Goal: Information Seeking & Learning: Learn about a topic

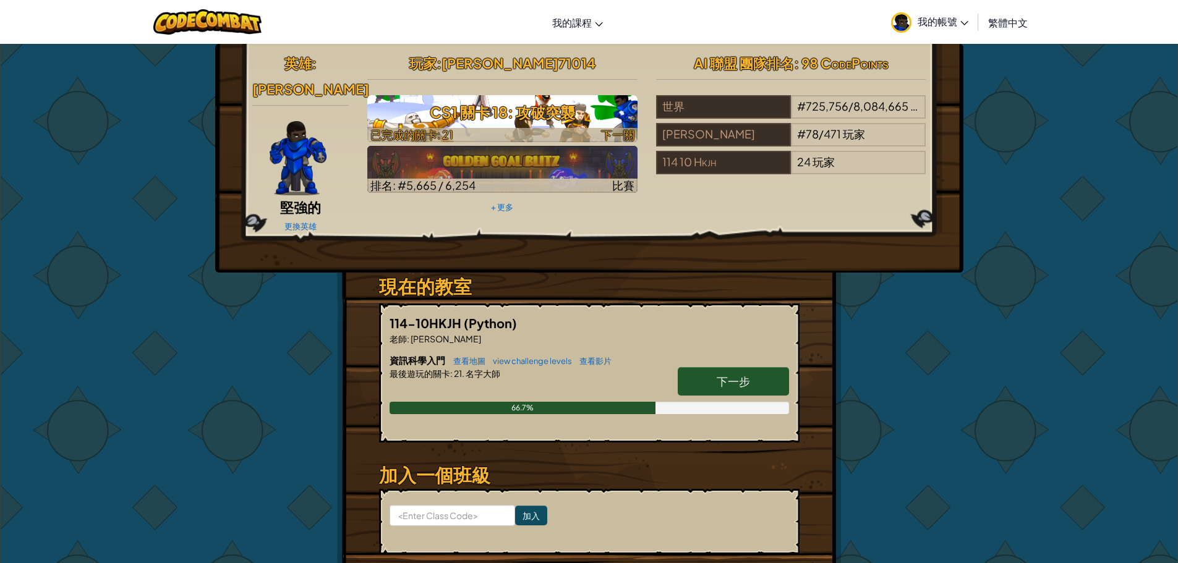
click at [518, 101] on h3 "CS1 關卡 18: 攻破突襲" at bounding box center [502, 112] width 270 height 28
select select "zh-HANT"
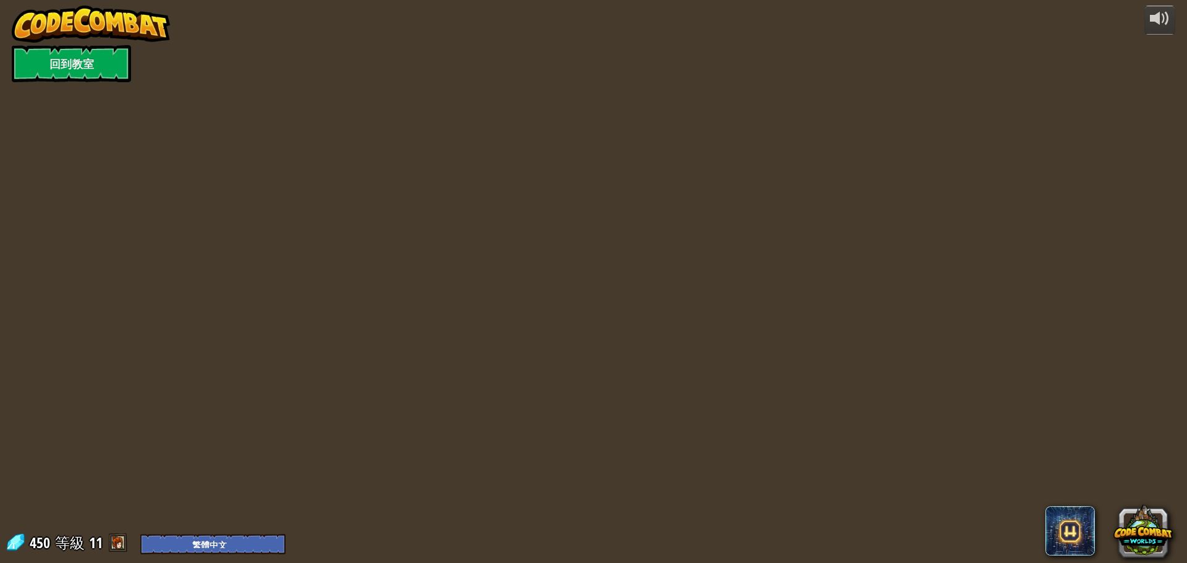
select select "zh-HANT"
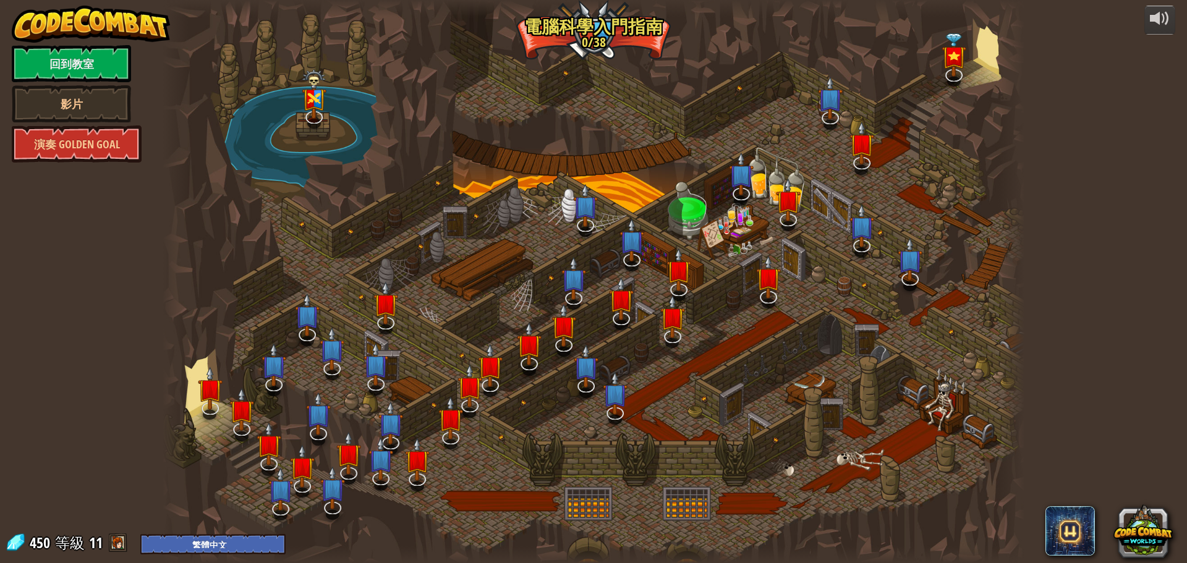
select select "zh-HANT"
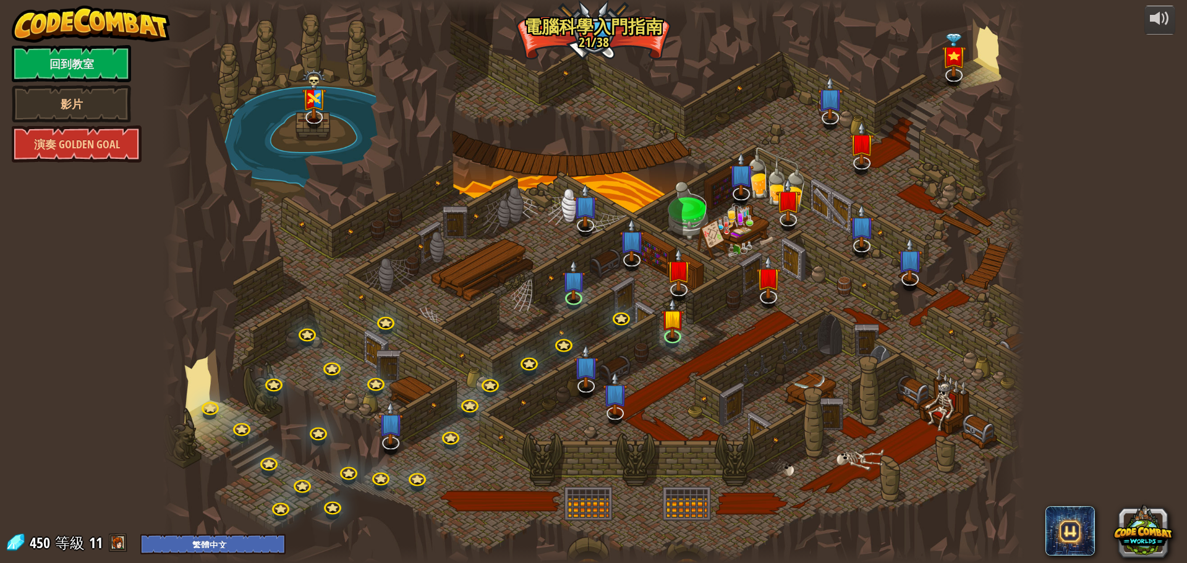
select select "zh-HANT"
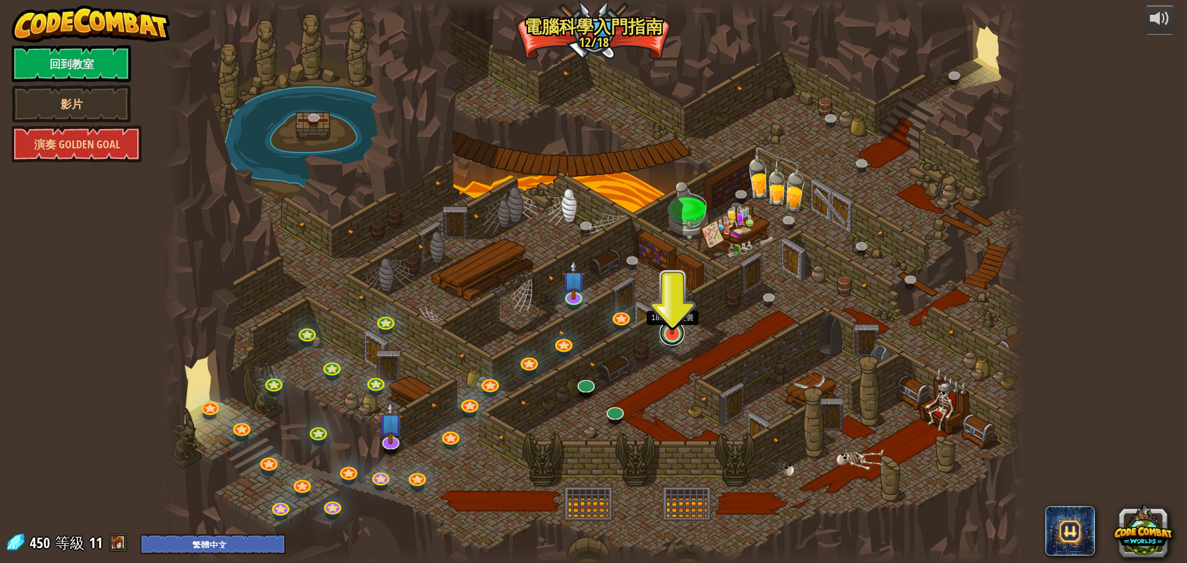
click at [677, 336] on link at bounding box center [672, 333] width 25 height 25
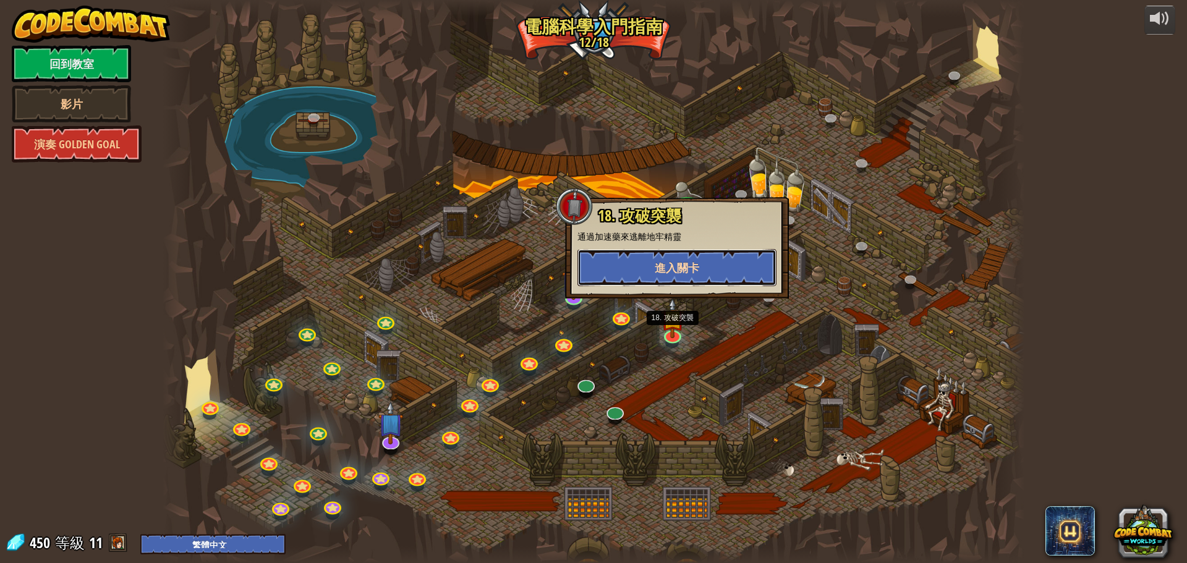
click at [683, 270] on span "進入關卡" at bounding box center [677, 267] width 45 height 15
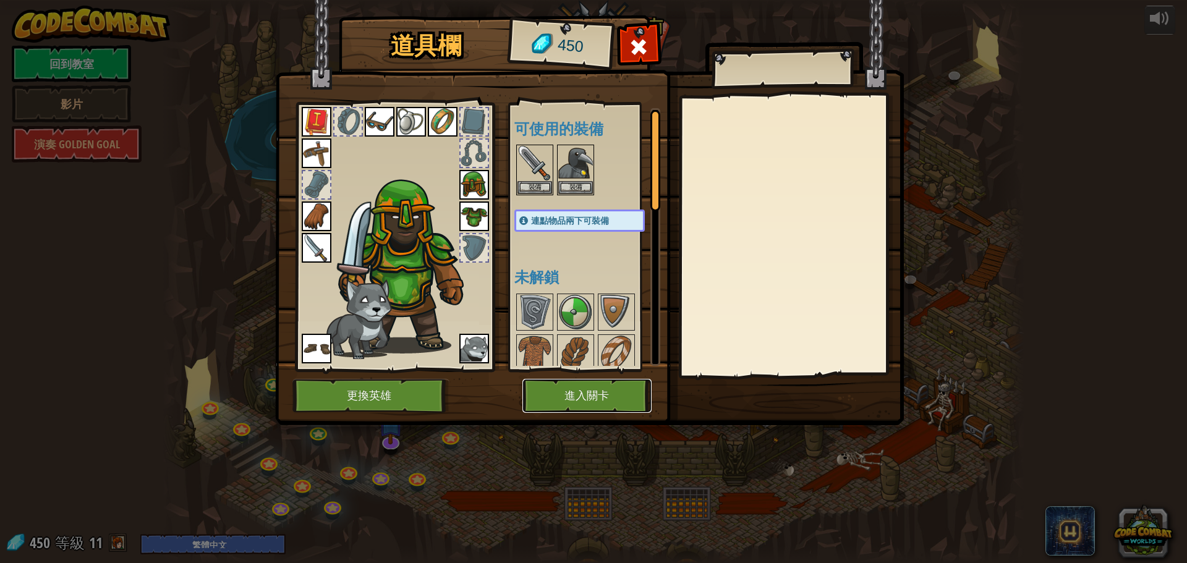
click at [562, 395] on button "進入關卡" at bounding box center [587, 396] width 129 height 34
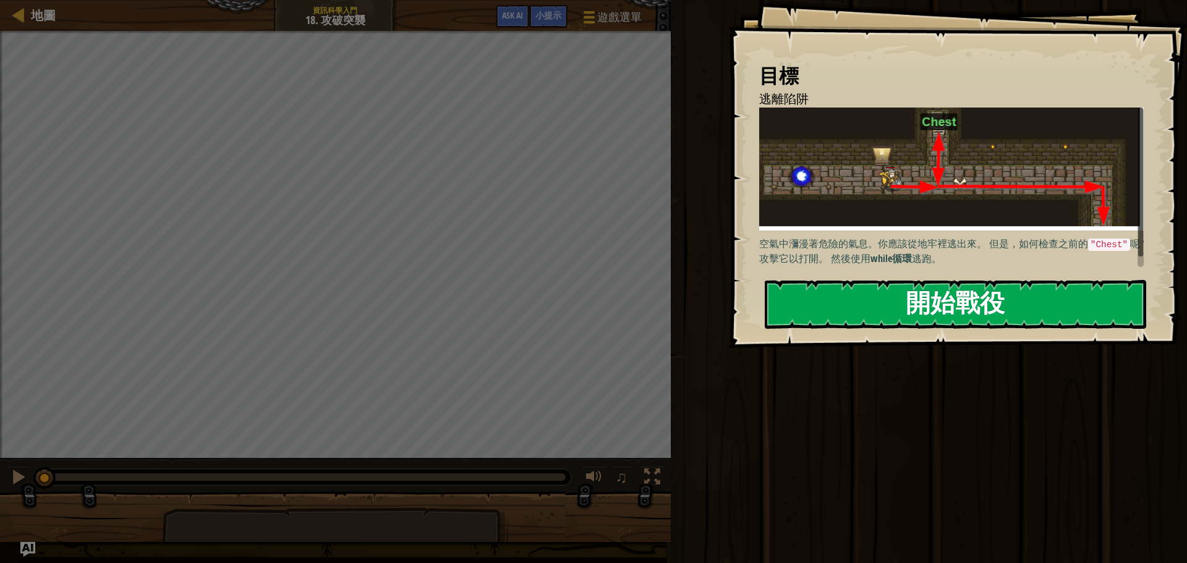
click at [888, 274] on div "目標 逃離陷阱 空氣中瀰漫著危險的氣息。你應該從地牢裡逃出來。 但是，如何檢查之前的 "Chest" 呢？攻擊它以打開。 然後使用 while循環 逃跑。 開…" at bounding box center [958, 174] width 459 height 348
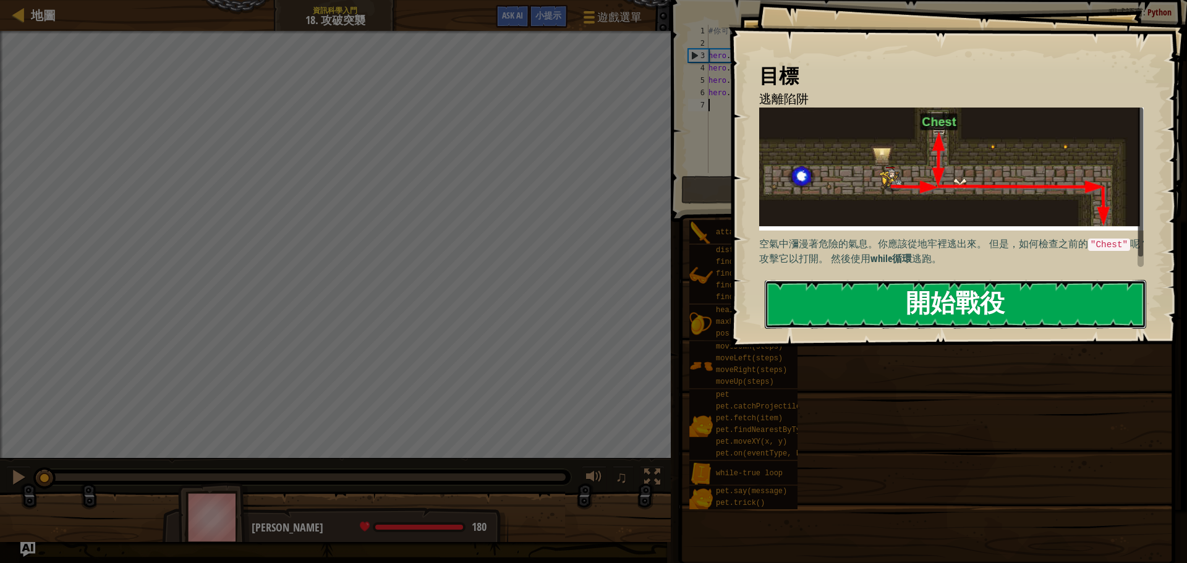
click at [896, 289] on button "開始戰役" at bounding box center [956, 304] width 382 height 49
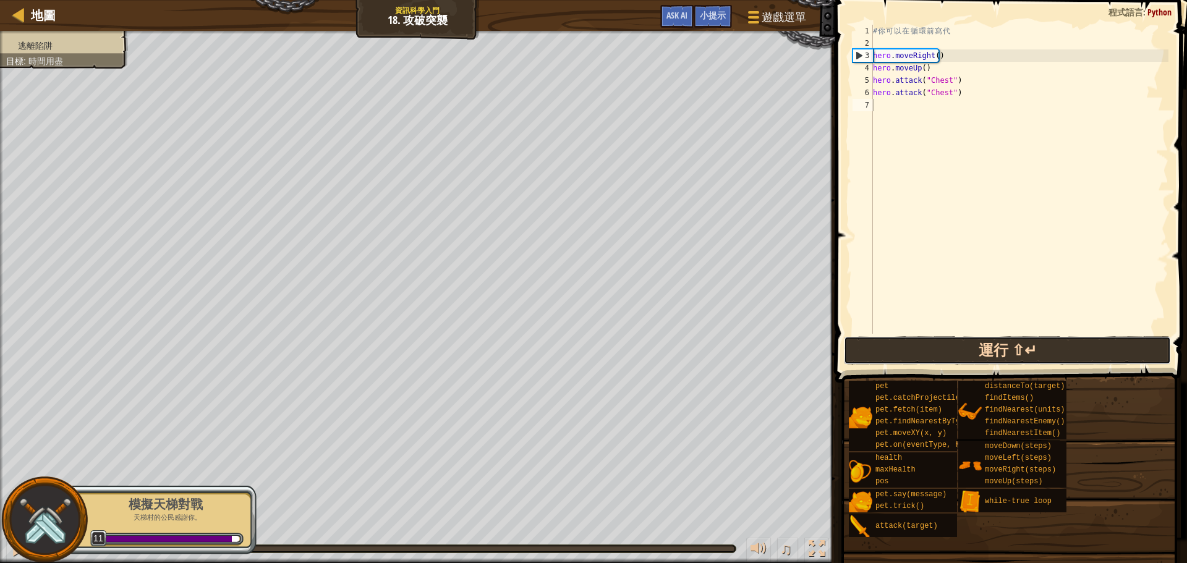
click at [968, 348] on button "運行 ⇧↵" at bounding box center [1007, 350] width 327 height 28
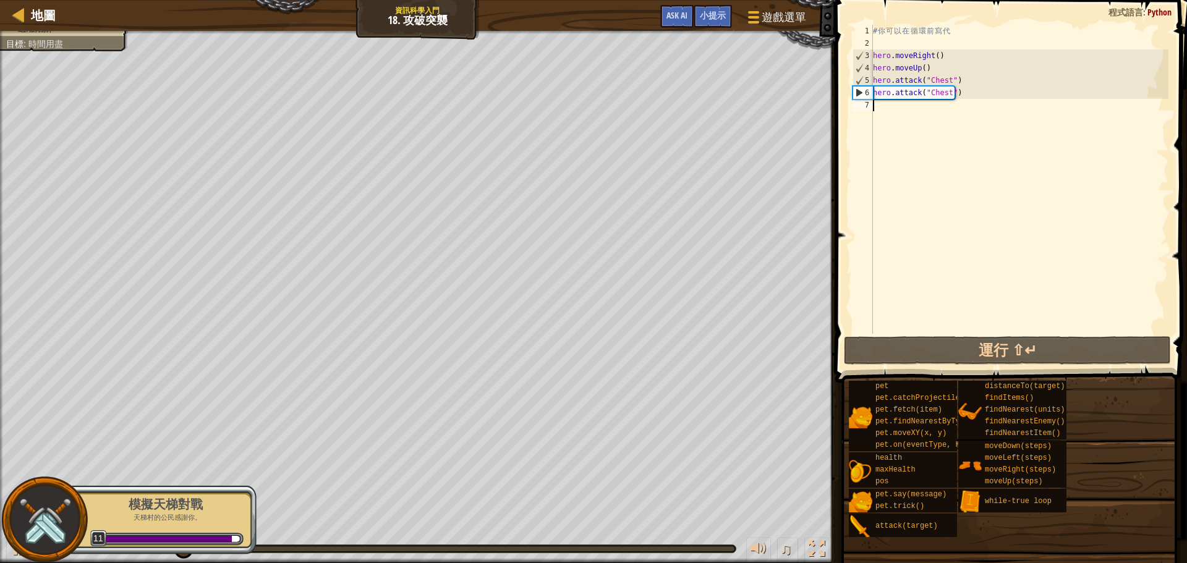
type textarea "h"
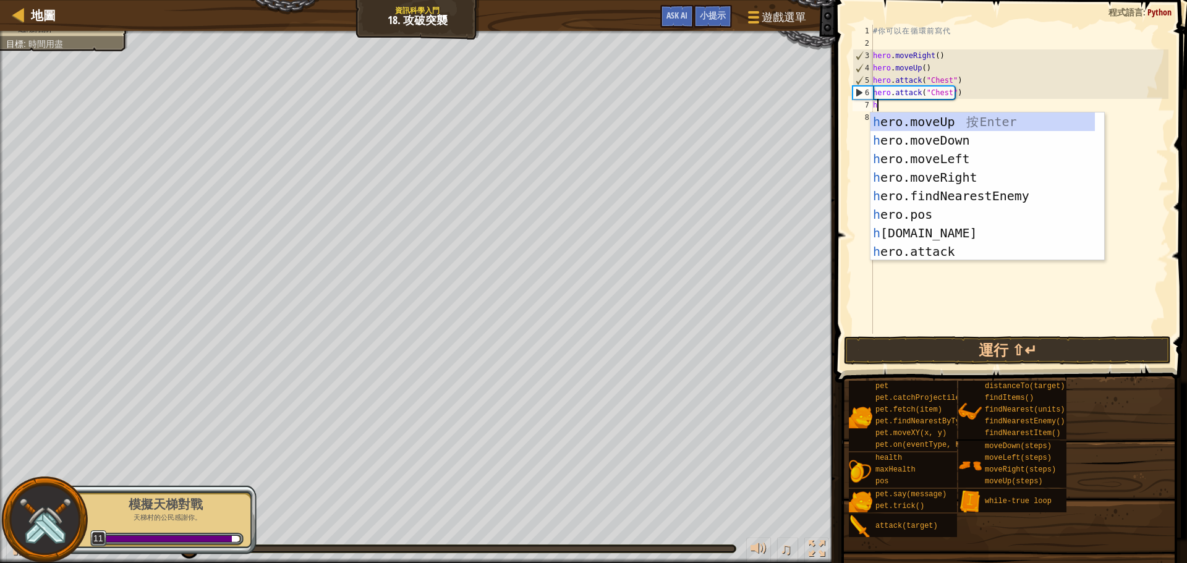
scroll to position [6, 0]
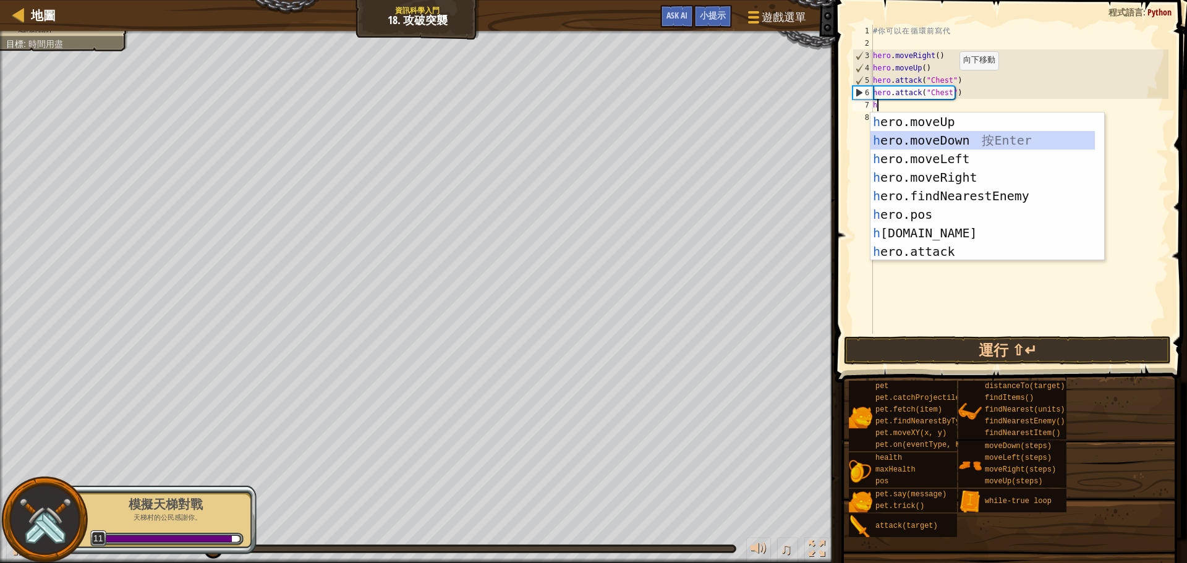
click at [929, 133] on div "h ero.moveUp 按 Enter h ero.moveDown 按 Enter h ero.moveLeft 按 Enter h ero.moveRi…" at bounding box center [983, 206] width 225 height 186
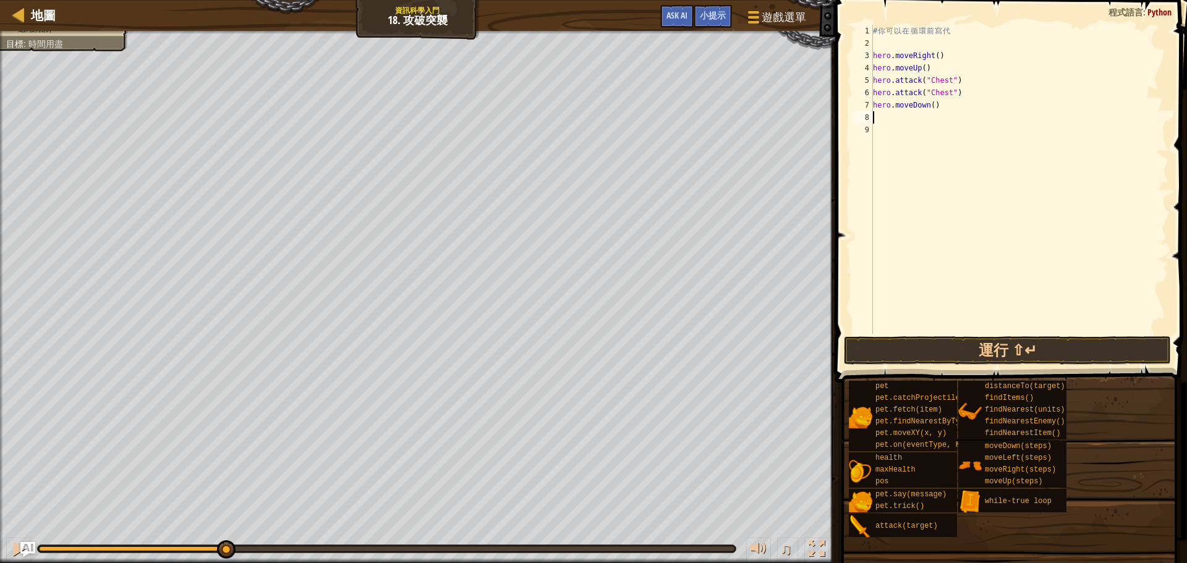
type textarea "h"
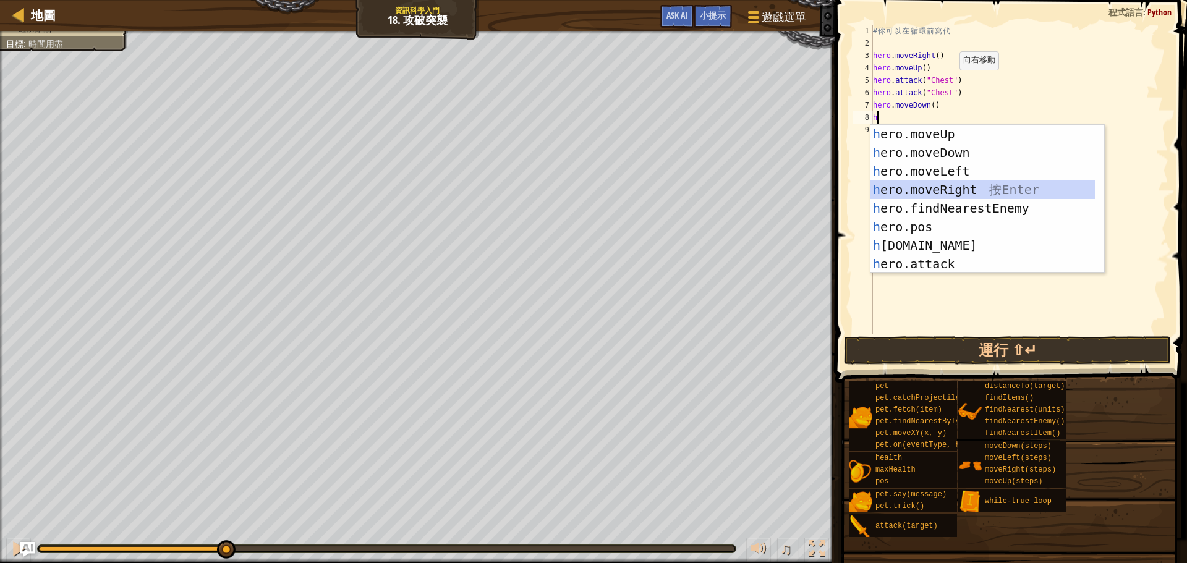
click at [965, 192] on div "h ero.moveUp 按 Enter h ero.moveDown 按 Enter h ero.moveLeft 按 Enter h ero.moveRi…" at bounding box center [983, 218] width 225 height 186
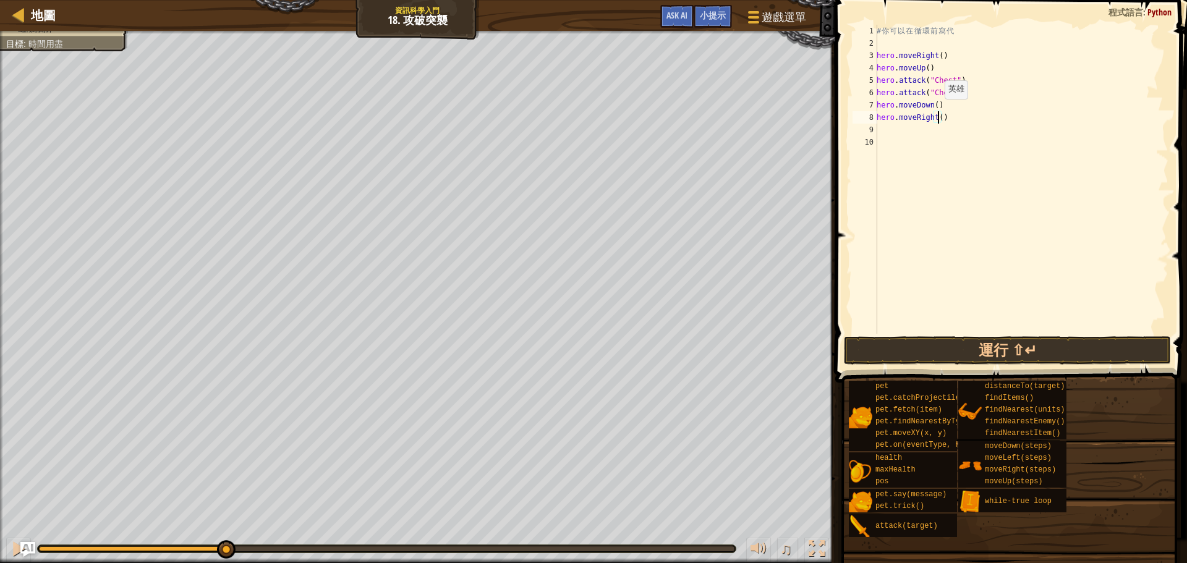
click at [938, 111] on div "# 你 可 以 在 循 環 前 寫 代 hero . moveRight ( ) hero . moveUp ( ) hero . attack ( "Che…" at bounding box center [1022, 192] width 294 height 334
click at [1081, 341] on button "運行 ⇧↵" at bounding box center [1007, 350] width 327 height 28
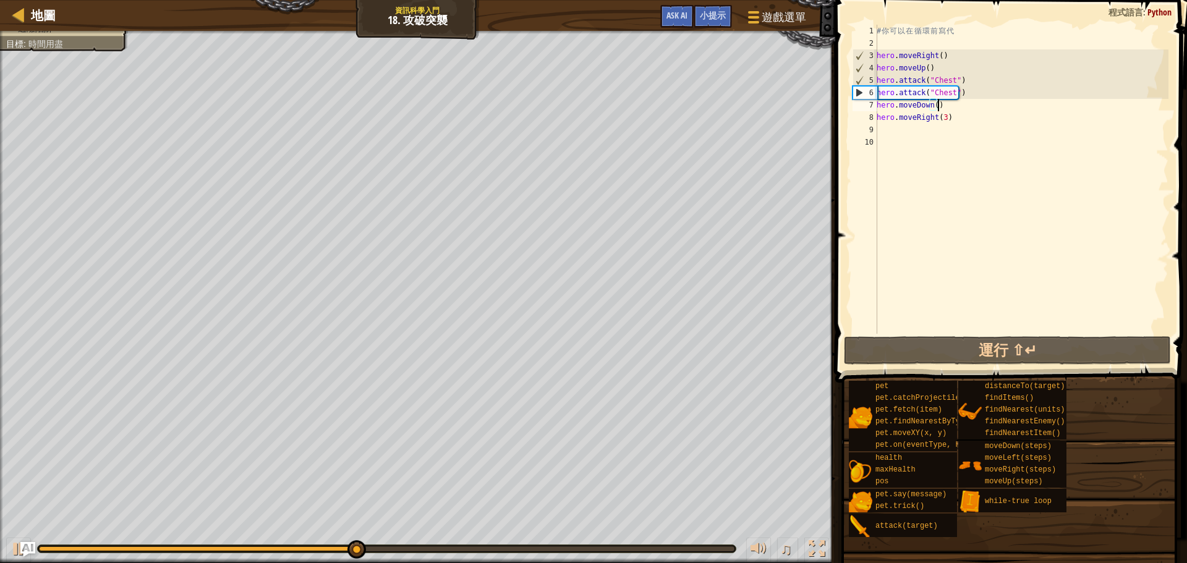
click at [938, 106] on div "# 你 可 以 在 循 環 前 寫 代 hero . moveRight ( ) hero . moveUp ( ) hero . attack ( "Che…" at bounding box center [1022, 192] width 294 height 334
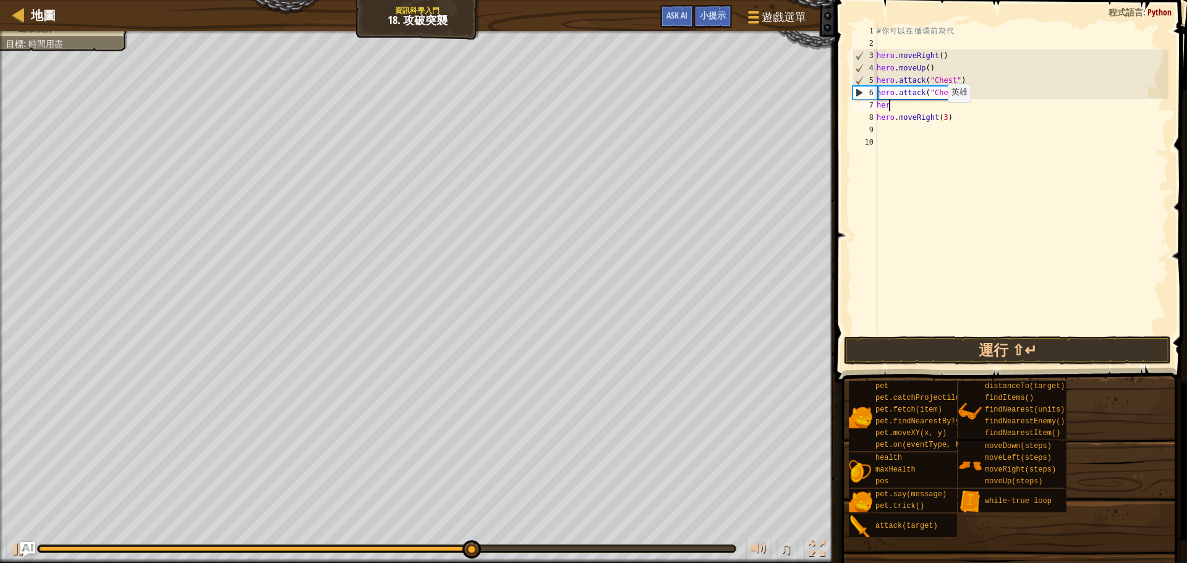
scroll to position [6, 0]
type textarea "h"
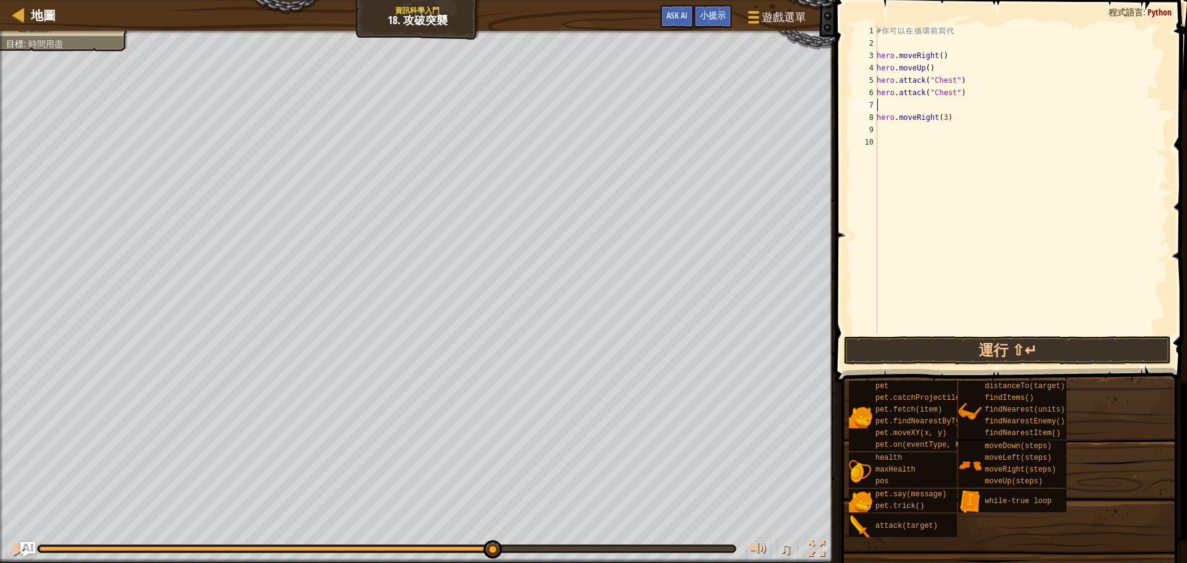
click at [951, 118] on div "# 你 可 以 在 循 環 前 寫 代 hero . moveRight ( ) hero . moveUp ( ) hero . attack ( "Che…" at bounding box center [1022, 192] width 294 height 334
type textarea "h"
click at [881, 41] on div "# 你 可 以 在 循 環 前 寫 代 hero . moveRight ( ) hero . moveUp ( ) hero . attack ( "Che…" at bounding box center [1022, 192] width 294 height 334
click at [722, 19] on span "小提示" at bounding box center [713, 15] width 26 height 12
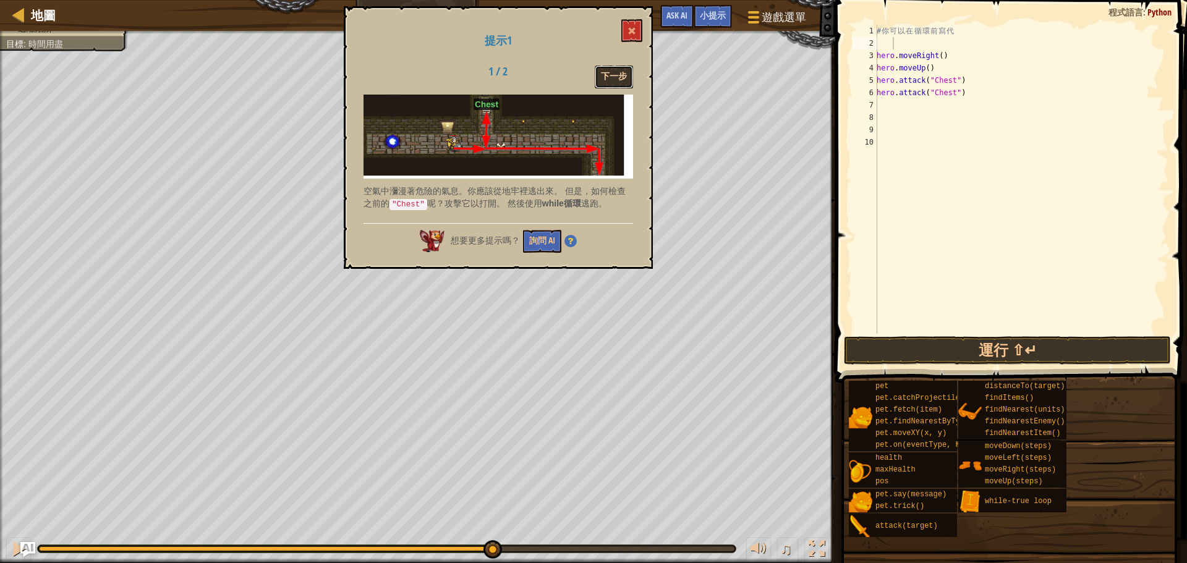
click at [625, 69] on button "下一步" at bounding box center [614, 77] width 38 height 23
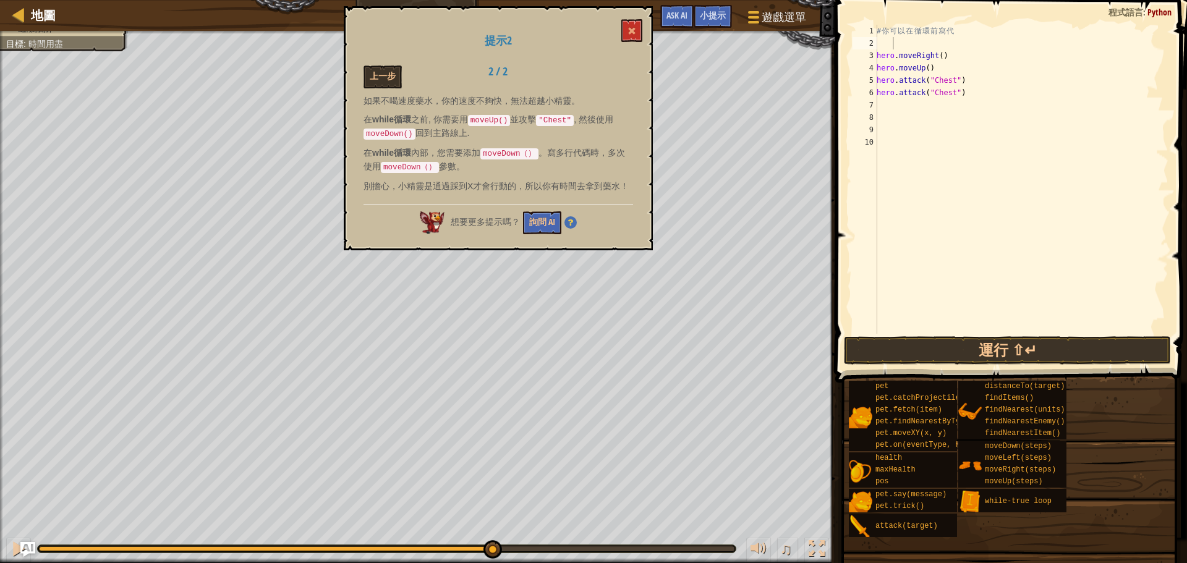
click at [904, 39] on div "# 你 可 以 在 循 環 前 寫 代 hero . moveRight ( ) hero . moveUp ( ) hero . attack ( "Che…" at bounding box center [1022, 192] width 294 height 334
click at [896, 39] on div "# 你 可 以 在 循 環 前 寫 代 hero . moveRight ( ) hero . moveUp ( ) hero . attack ( "Che…" at bounding box center [1022, 192] width 294 height 334
click at [906, 40] on div "# 你 可 以 在 循 環 前 寫 代 hero . moveRight ( ) hero . moveUp ( ) hero . attack ( "Che…" at bounding box center [1022, 192] width 294 height 334
click at [382, 69] on button "上一步" at bounding box center [383, 77] width 38 height 23
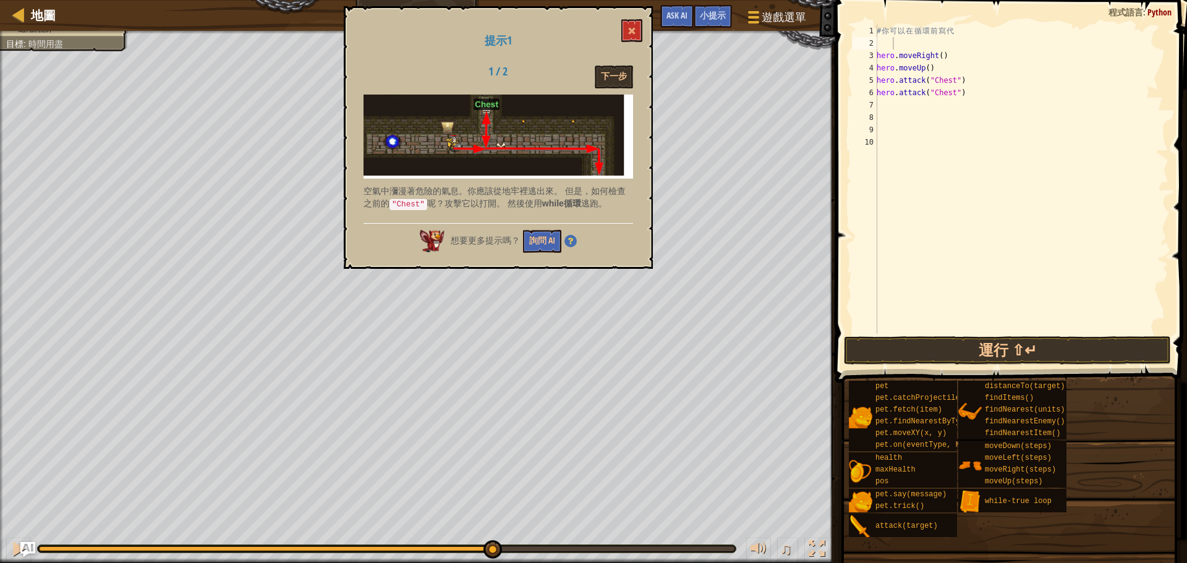
click at [893, 43] on div "# 你 可 以 在 循 環 前 寫 代 hero . moveRight ( ) hero . moveUp ( ) hero . attack ( "Che…" at bounding box center [1022, 192] width 294 height 334
type textarea "w"
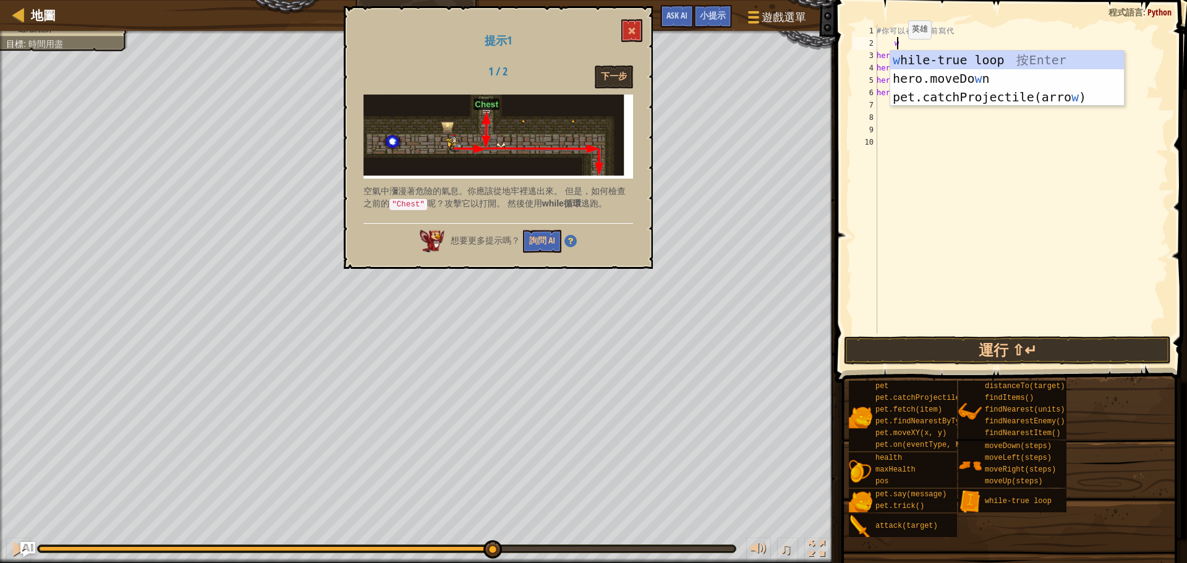
scroll to position [6, 1]
click at [942, 63] on div "w hile-true loop 按 Enter hero.moveDo w n 按 Enter pet.catchProjectile(arro w ) 按…" at bounding box center [1008, 97] width 234 height 93
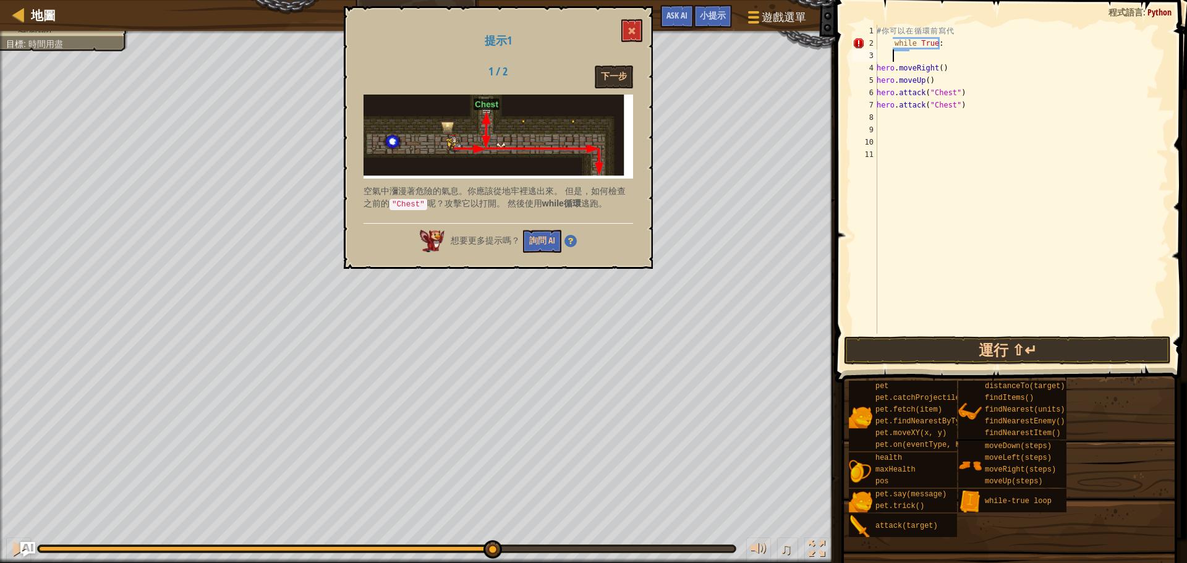
scroll to position [6, 0]
click at [879, 54] on div "# 你 可 以 在 循 環 前 寫 代 while True : hero . moveRight ( ) hero . moveUp ( ) hero . …" at bounding box center [1022, 192] width 294 height 334
click at [878, 69] on div "# 你 可 以 在 循 環 前 寫 代 while True : hero . moveRight ( ) hero . moveUp ( ) hero . …" at bounding box center [1022, 192] width 294 height 334
click at [878, 76] on div "# 你 可 以 在 循 環 前 寫 代 while True : hero . moveRight ( ) hero . moveUp ( ) hero . …" at bounding box center [1022, 192] width 294 height 334
click at [878, 89] on div "# 你 可 以 在 循 環 前 寫 代 while True : hero . moveRight ( ) hero . moveUp ( ) hero . …" at bounding box center [1022, 192] width 294 height 334
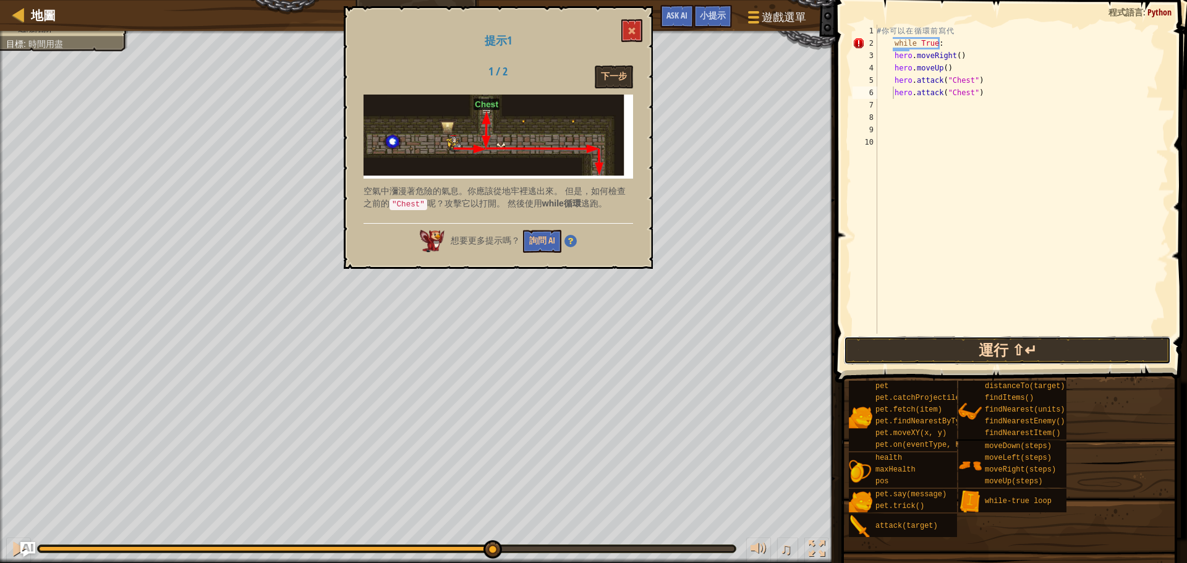
click at [996, 342] on button "運行 ⇧↵" at bounding box center [1007, 350] width 327 height 28
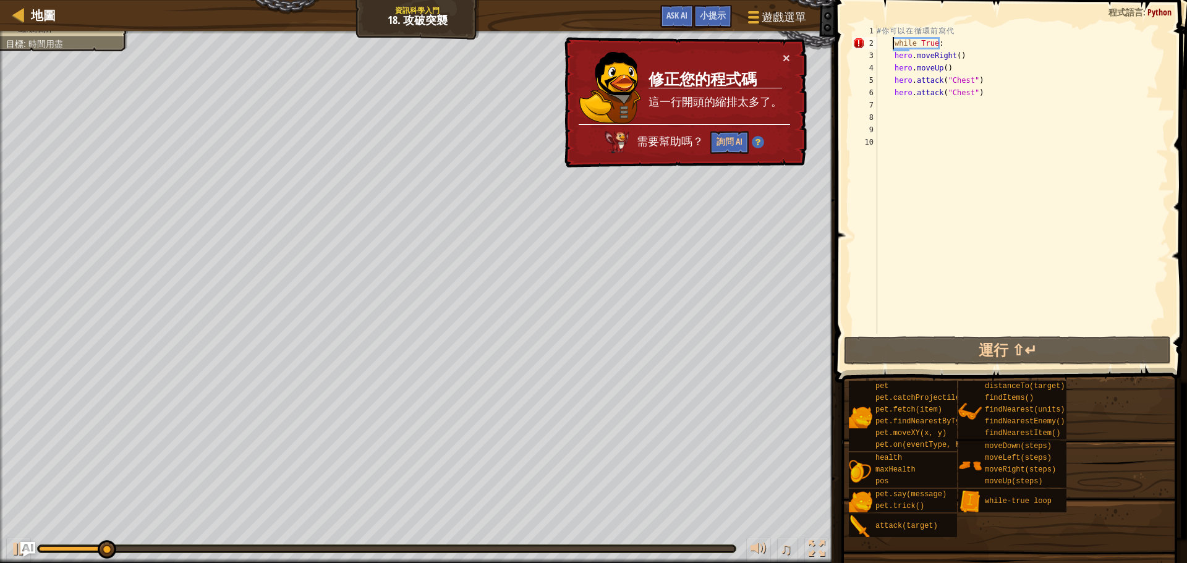
click at [892, 40] on div "# 你 可 以 在 循 環 前 寫 代 while True : hero . moveRight ( ) hero . moveUp ( ) hero . …" at bounding box center [1022, 192] width 294 height 334
type textarea "while True:"
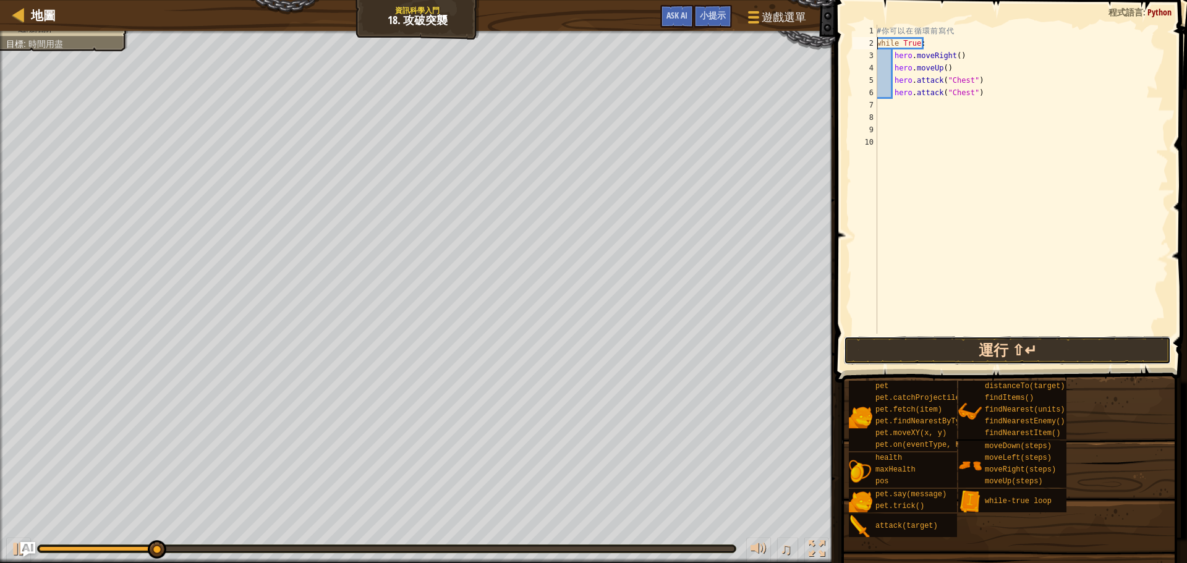
click at [991, 346] on button "運行 ⇧↵" at bounding box center [1007, 350] width 327 height 28
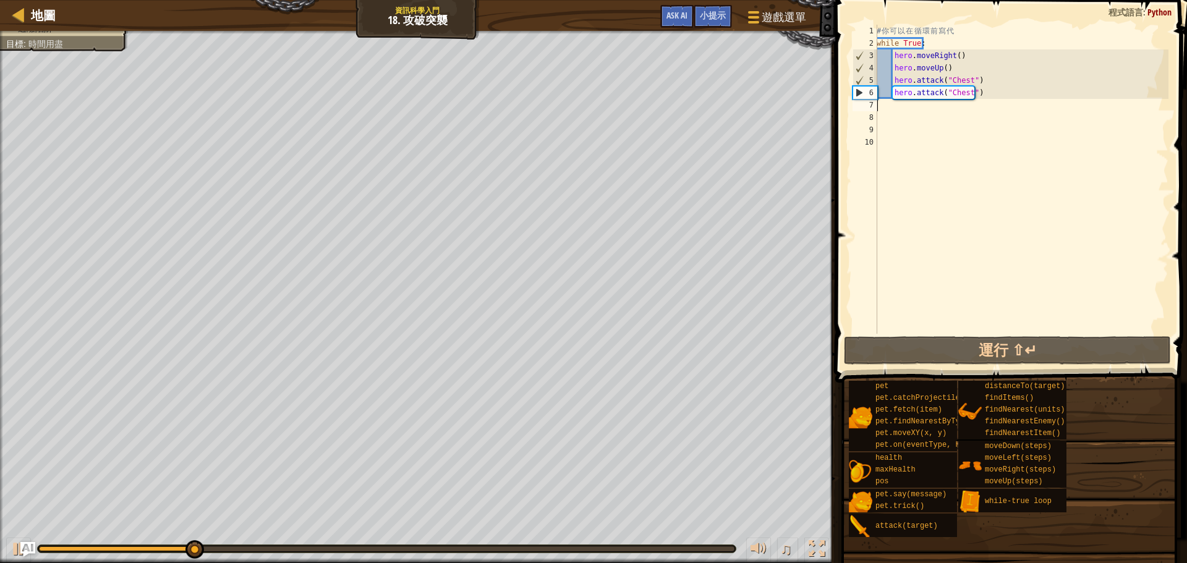
click at [880, 102] on div "# 你 可 以 在 循 環 前 寫 代 while True : hero . moveRight ( ) hero . moveUp ( ) hero . …" at bounding box center [1022, 192] width 294 height 334
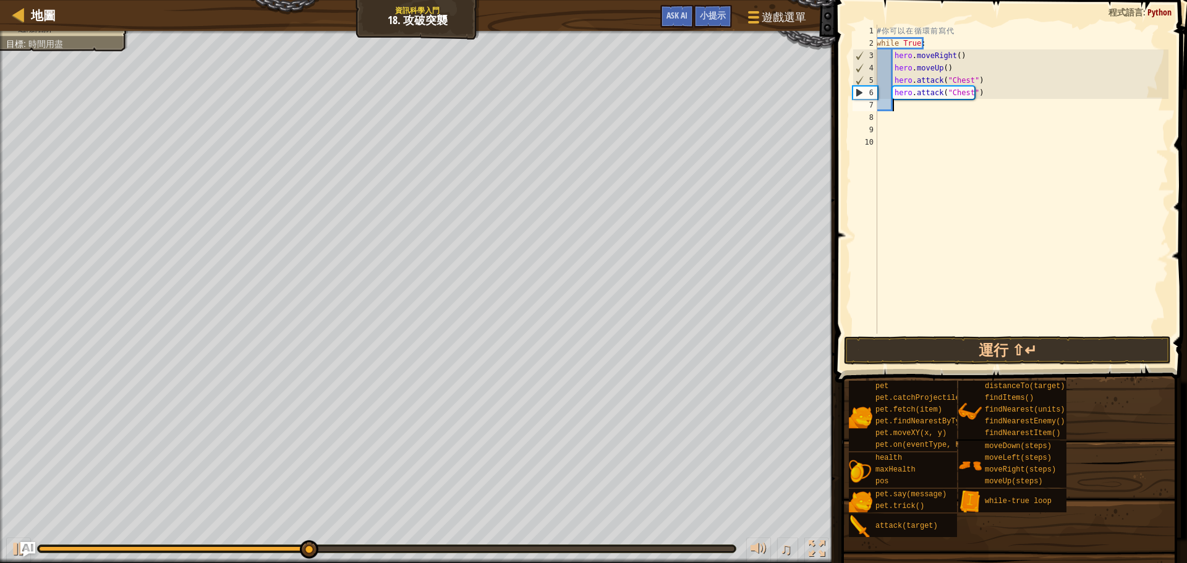
type textarea "h"
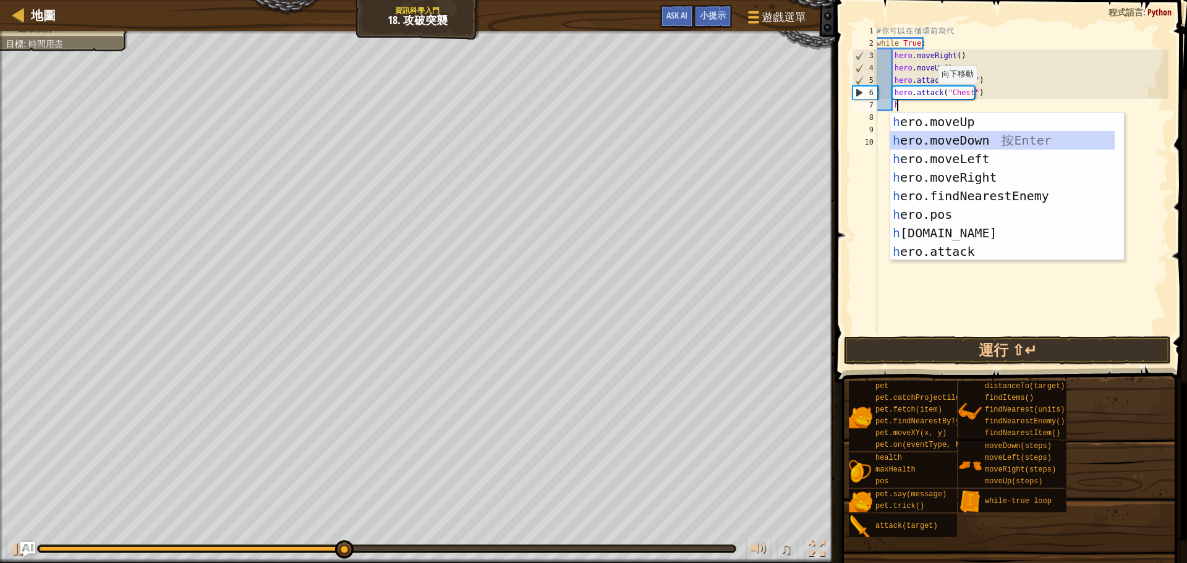
click at [969, 144] on div "h ero.moveUp 按 Enter h ero.moveDown 按 Enter h ero.moveLeft 按 Enter h ero.moveRi…" at bounding box center [1003, 206] width 225 height 186
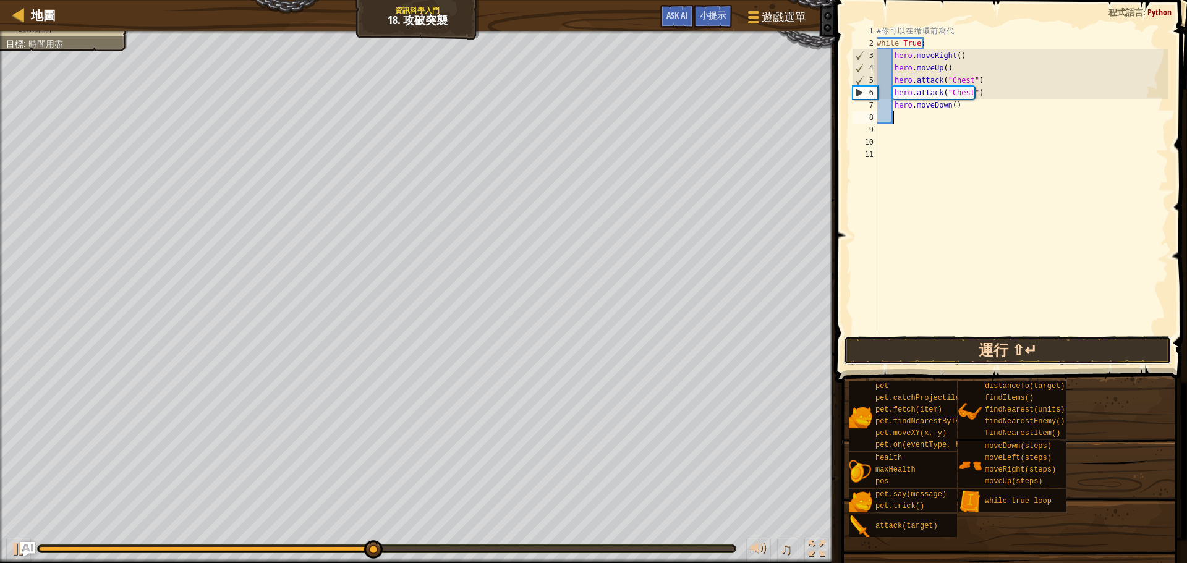
click at [993, 352] on button "運行 ⇧↵" at bounding box center [1007, 350] width 327 height 28
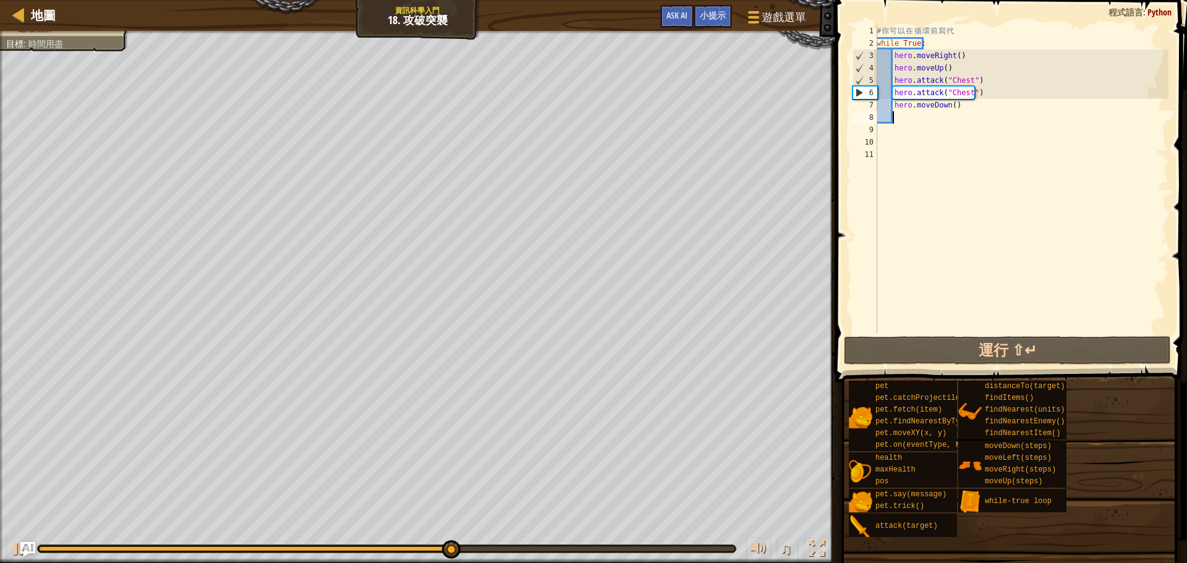
click at [957, 107] on div "# 你 可 以 在 循 環 前 寫 代 while True : hero . moveRight ( ) hero . moveUp ( ) hero . …" at bounding box center [1022, 192] width 294 height 334
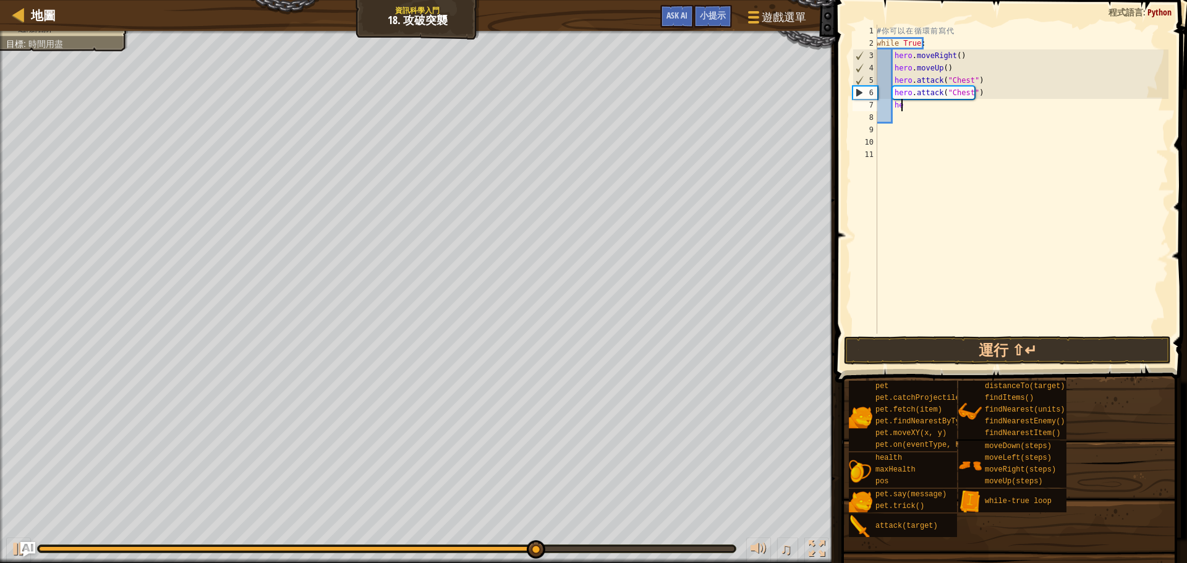
type textarea "h"
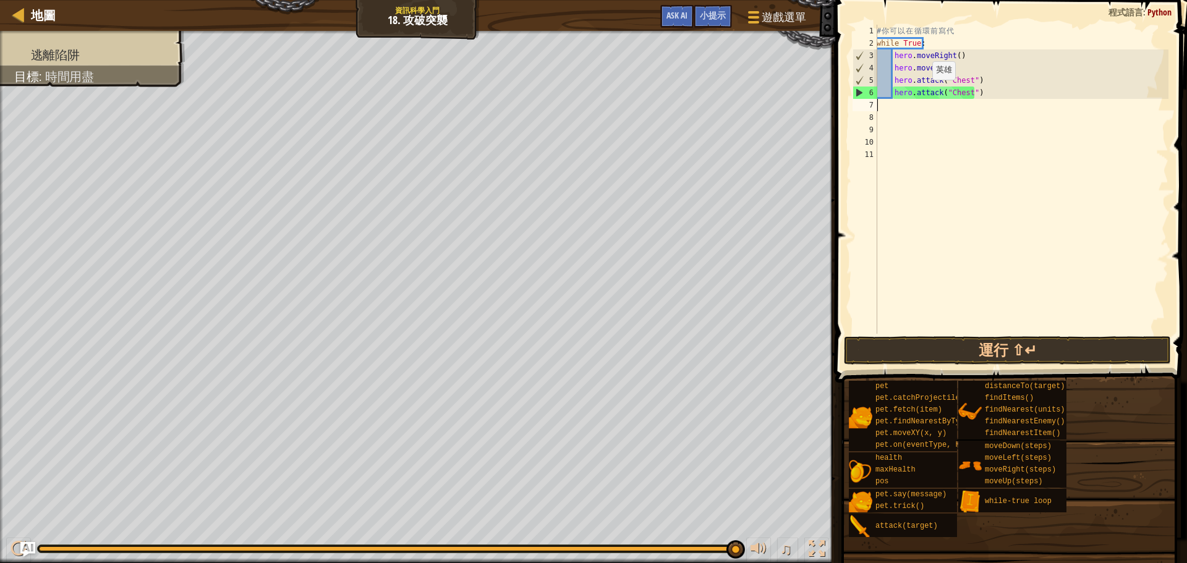
scroll to position [6, 0]
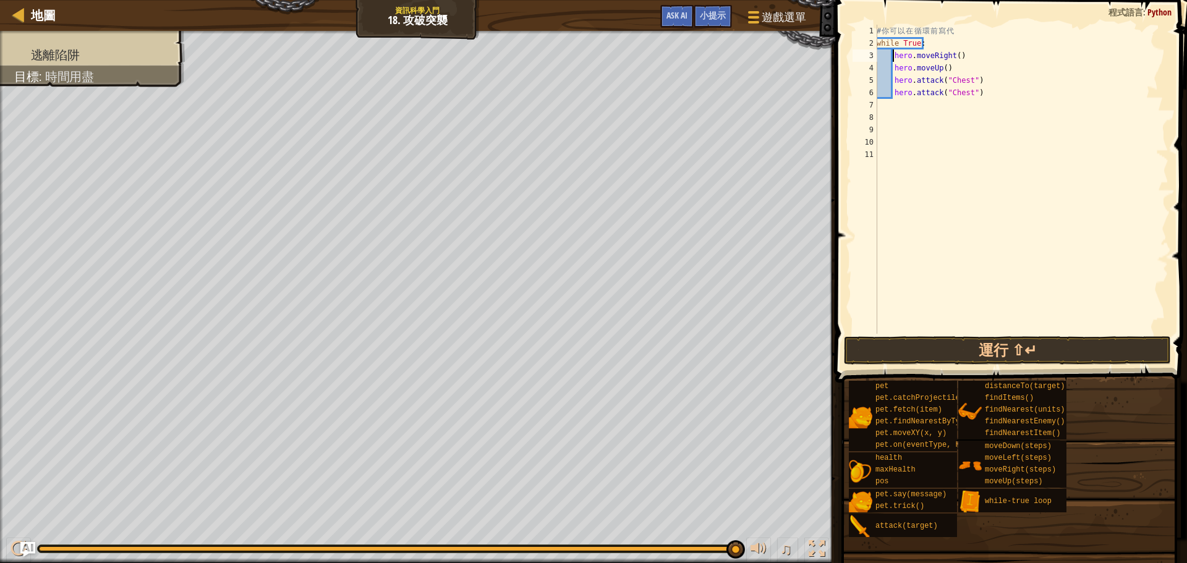
click at [892, 53] on div "# 你 可 以 在 循 環 前 寫 代 while True : hero . moveRight ( ) hero . moveUp ( ) hero . …" at bounding box center [1022, 192] width 294 height 334
type textarea "hero.moveRight()"
click at [894, 56] on div "# 你 可 以 在 循 環 前 寫 代 while True : hero . moveRight ( ) hero . moveUp ( ) hero . …" at bounding box center [1022, 192] width 294 height 334
type textarea "h"
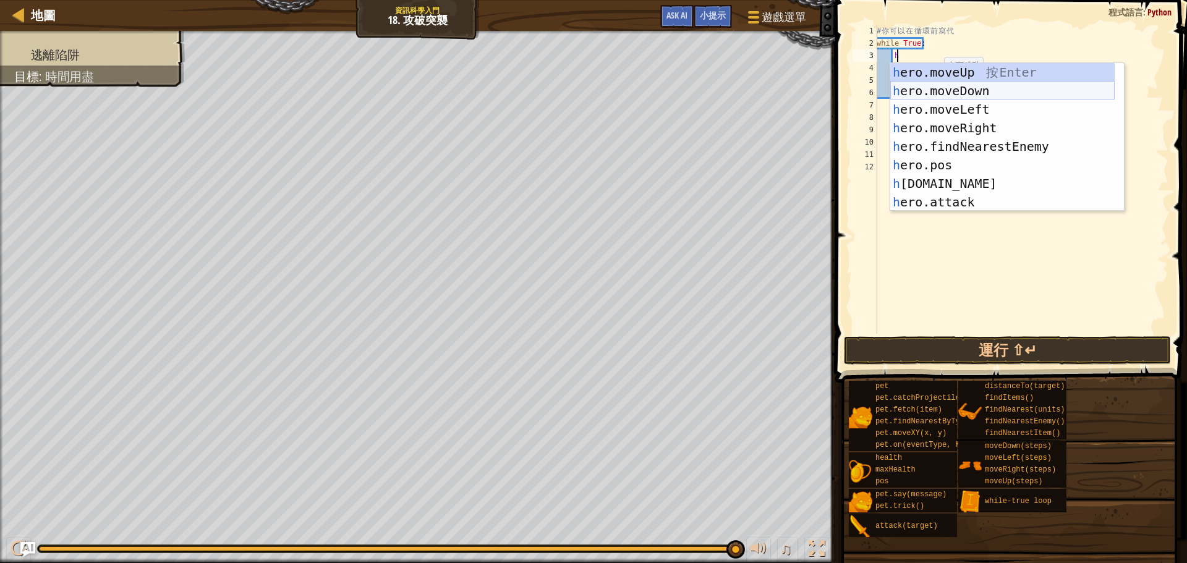
click at [977, 91] on div "h ero.moveUp 按 Enter h ero.moveDown 按 Enter h ero.moveLeft 按 Enter h ero.moveRi…" at bounding box center [1003, 156] width 225 height 186
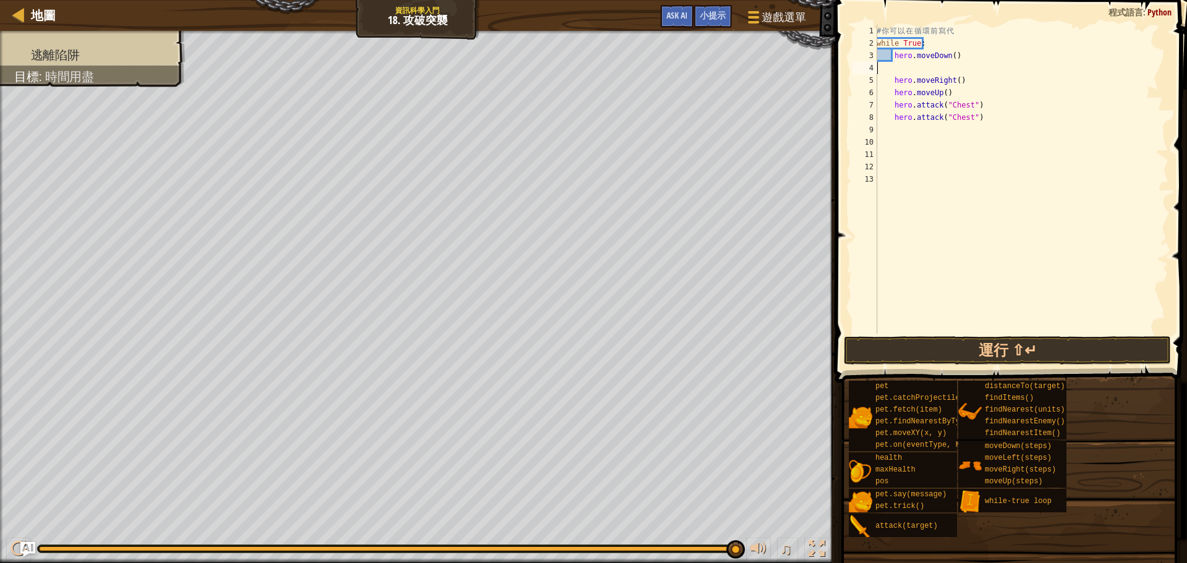
scroll to position [6, 0]
type textarea "hero.moveDown()"
click at [1004, 342] on button "運行 ⇧↵" at bounding box center [1007, 350] width 327 height 28
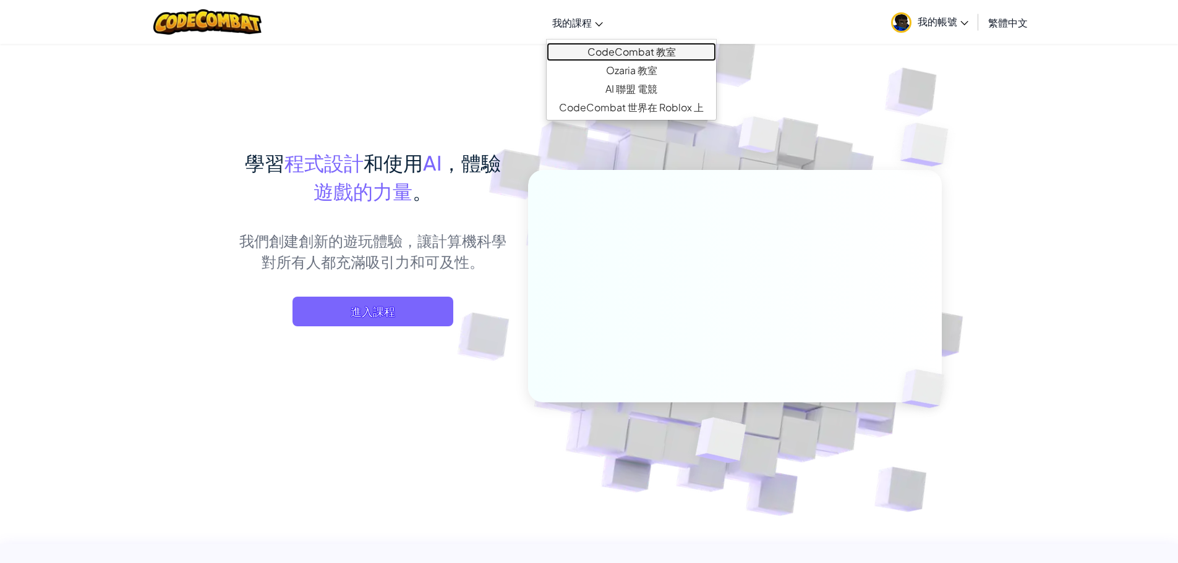
click at [610, 57] on link "CodeCombat 教室" at bounding box center [631, 52] width 169 height 19
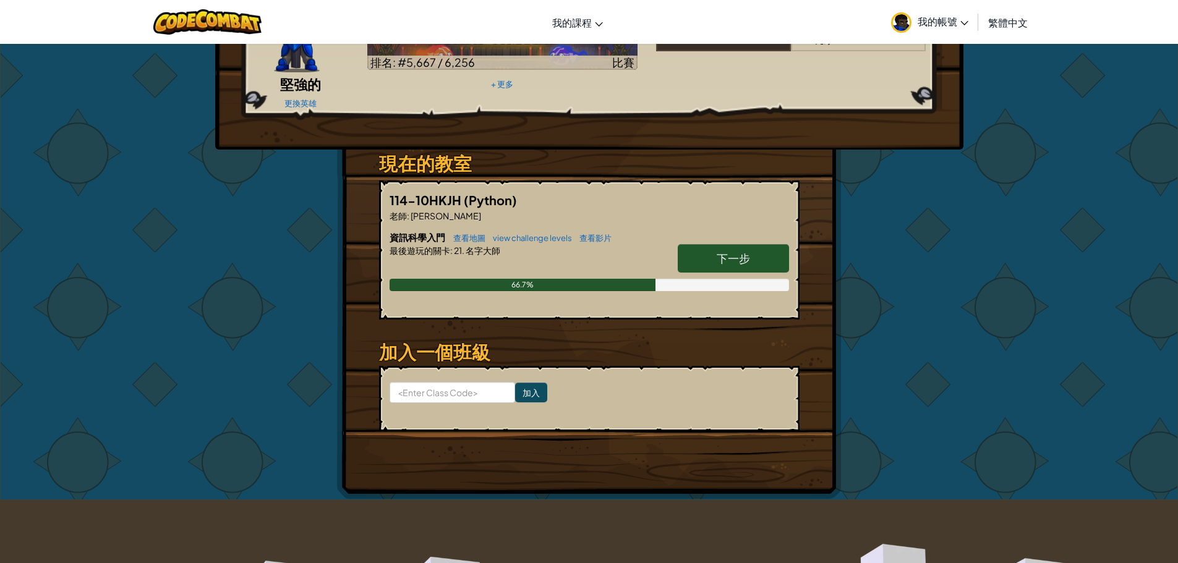
scroll to position [124, 0]
click at [771, 244] on link "下一步" at bounding box center [733, 258] width 111 height 28
select select "zh-HANT"
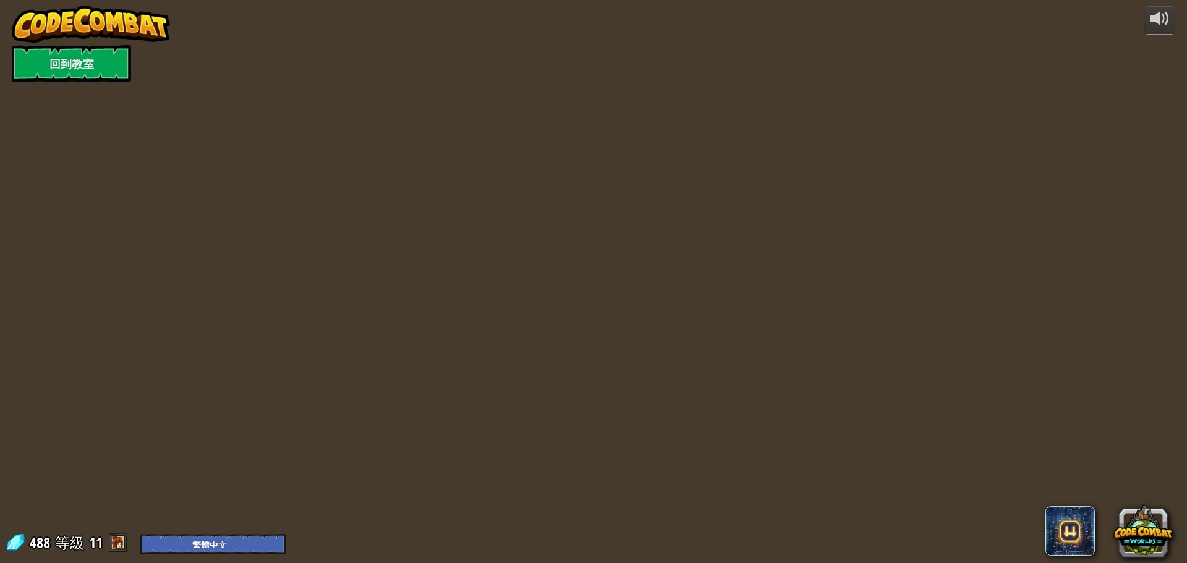
select select "zh-HANT"
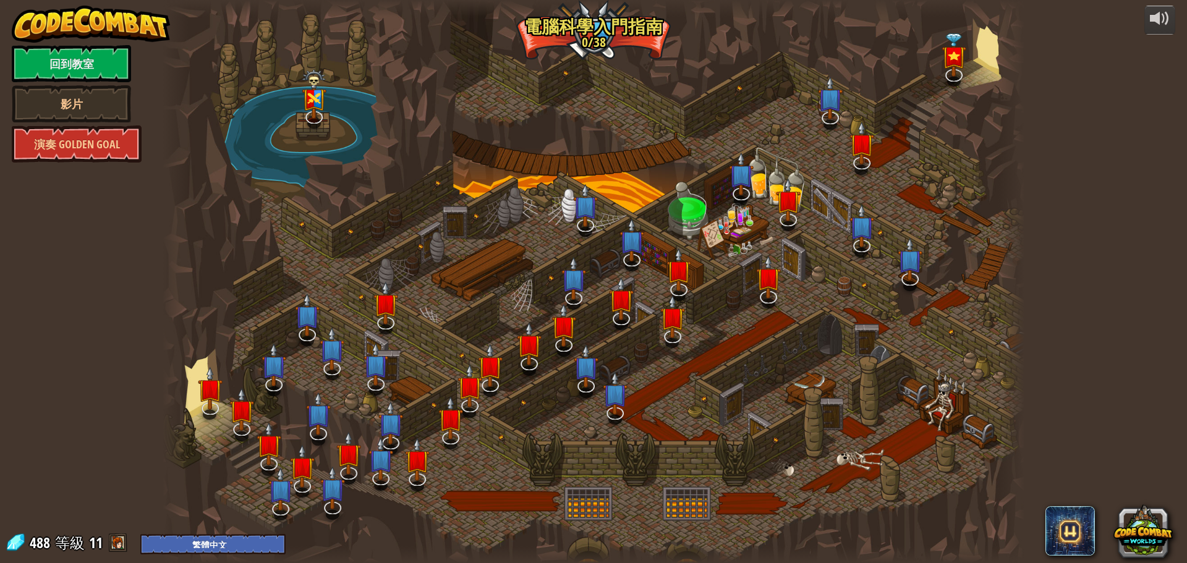
select select "zh-HANT"
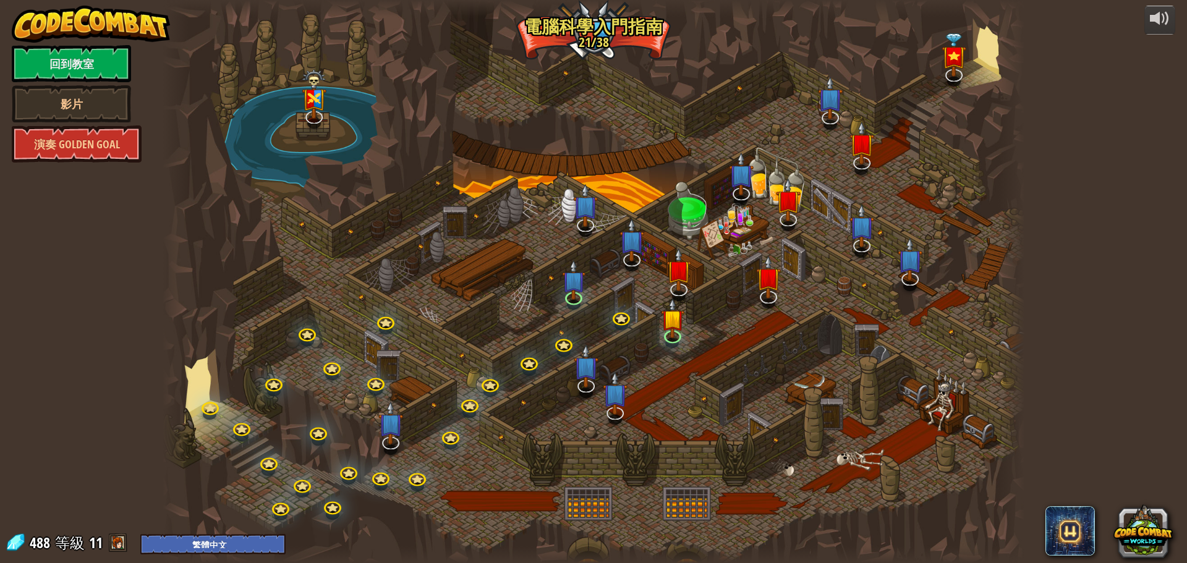
select select "zh-HANT"
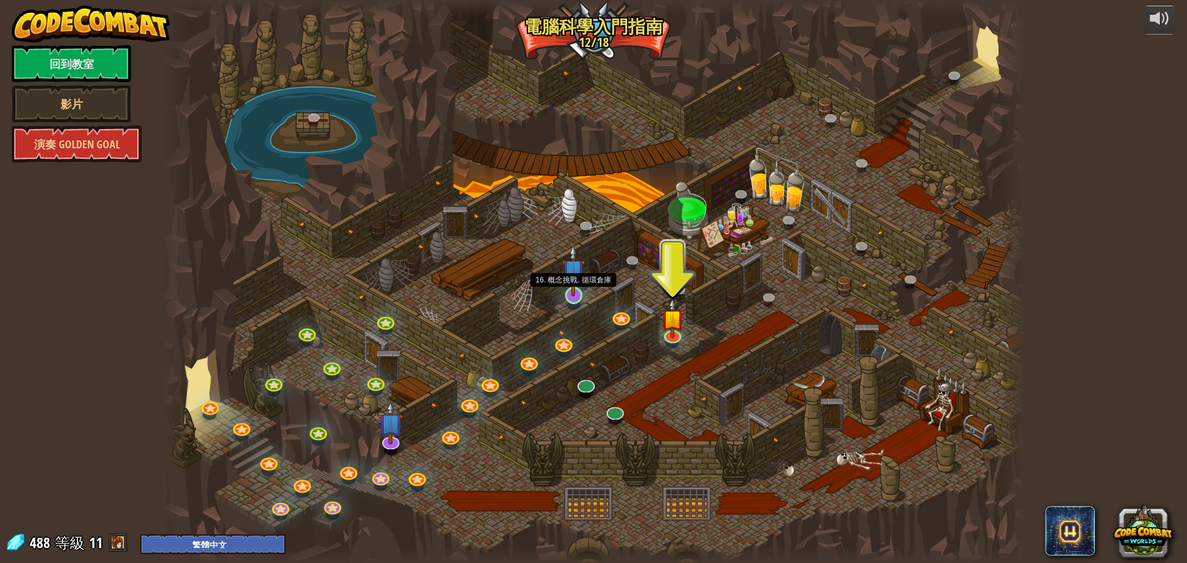
click at [576, 289] on img at bounding box center [573, 270] width 23 height 53
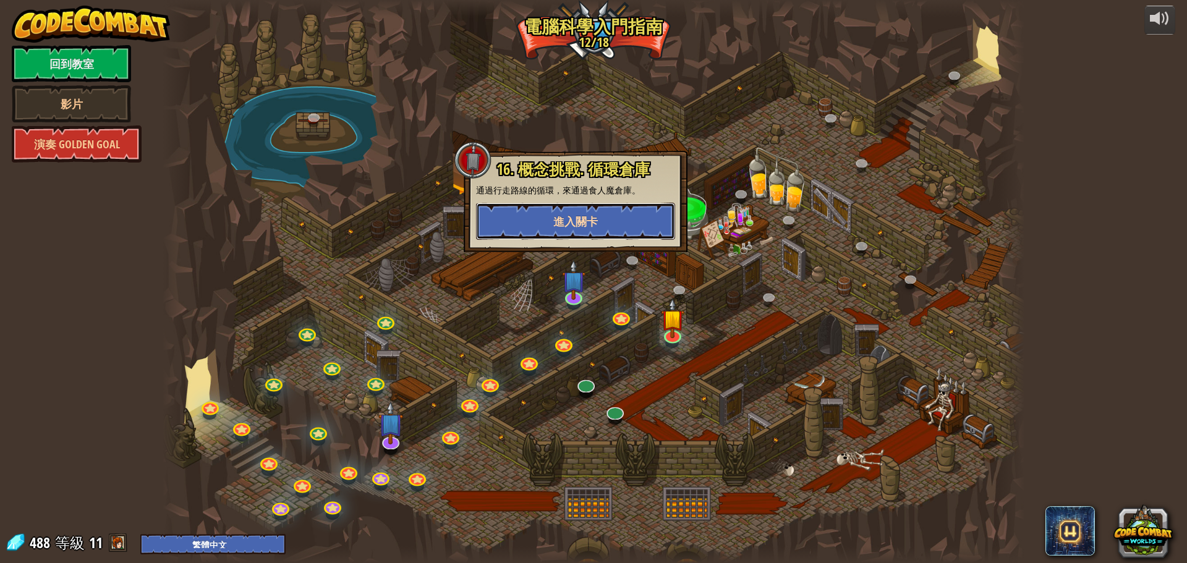
click at [576, 225] on span "進入關卡" at bounding box center [576, 221] width 45 height 15
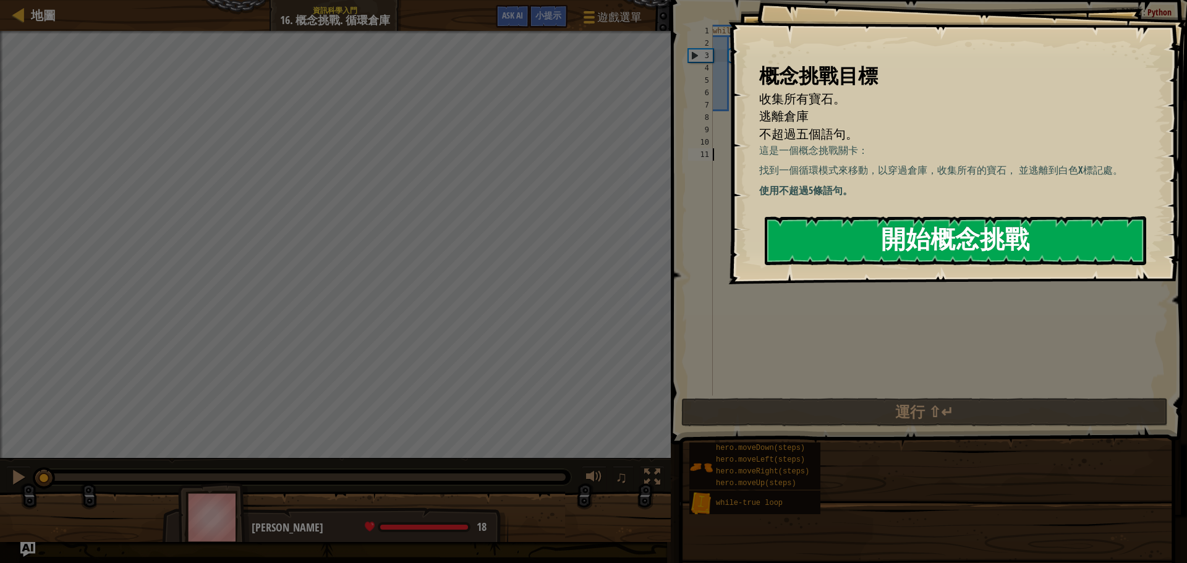
click at [878, 237] on button "開始概念挑戰" at bounding box center [956, 240] width 382 height 49
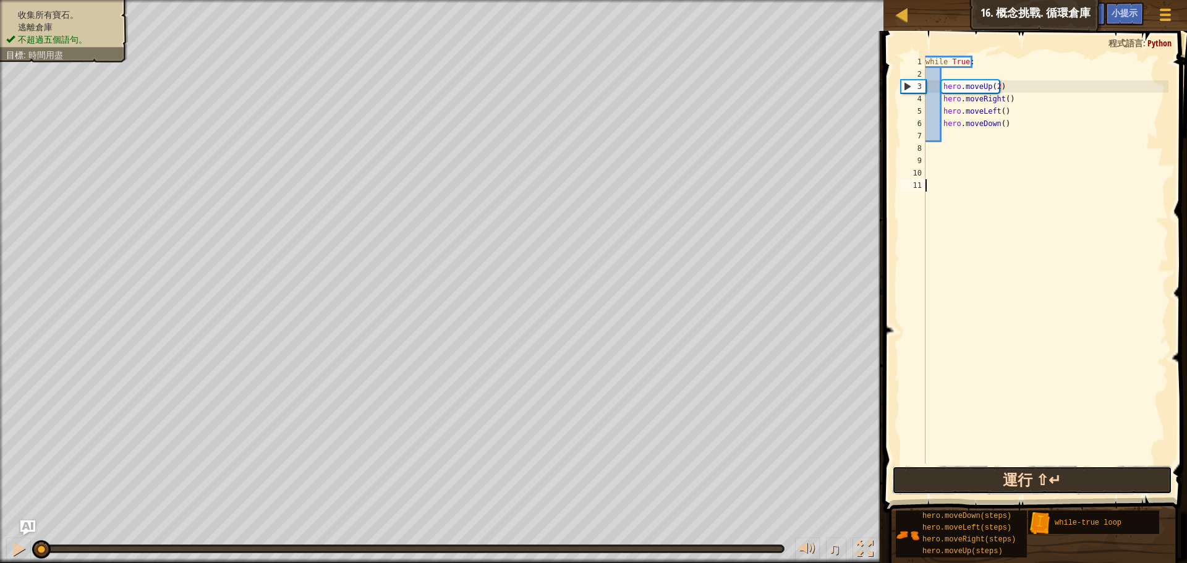
click at [985, 487] on button "運行 ⇧↵" at bounding box center [1032, 480] width 280 height 28
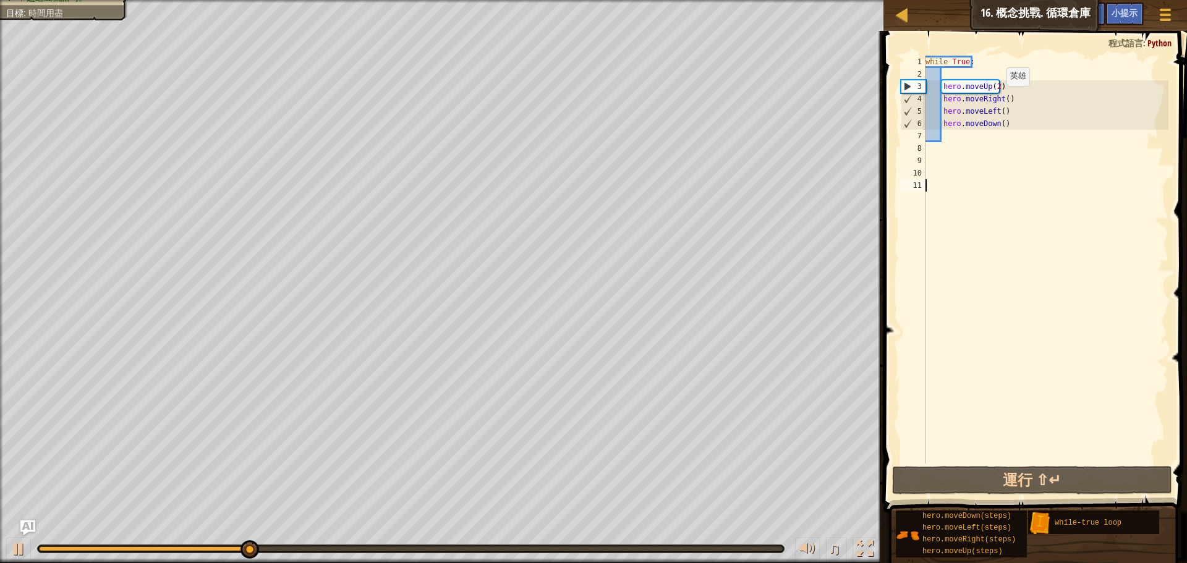
click at [1001, 98] on div "while True : hero . moveUp ( 2 ) hero . moveRight ( ) hero . moveLeft ( ) hero …" at bounding box center [1046, 272] width 246 height 433
click at [1004, 96] on div "while True : hero . moveUp ( 2 ) hero . moveRight ( ) hero . moveLeft ( ) hero …" at bounding box center [1046, 272] width 246 height 433
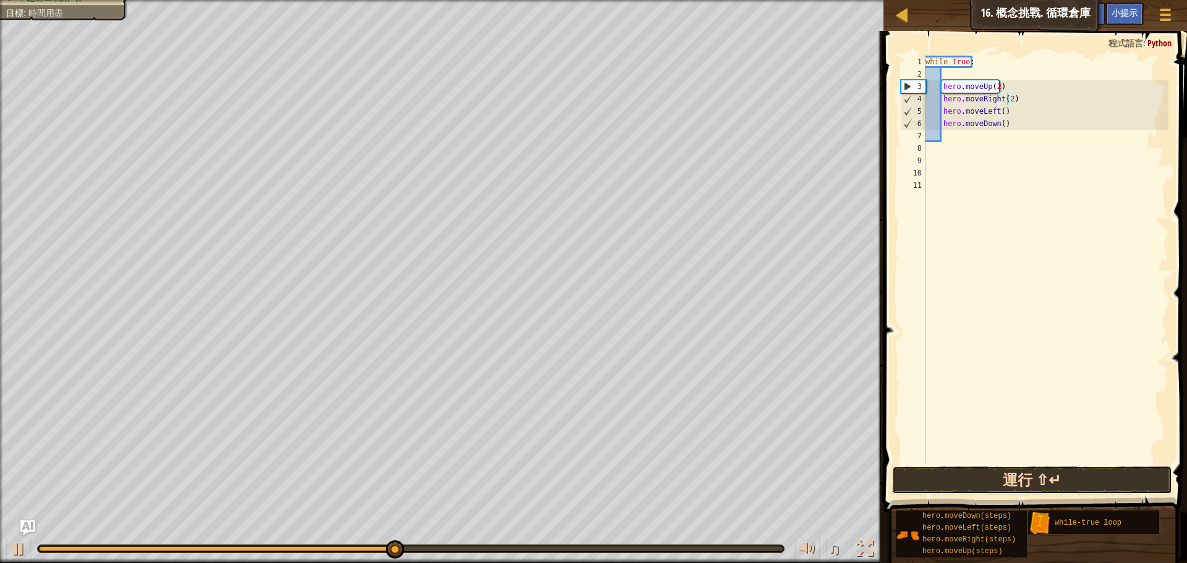
click at [1095, 476] on button "運行 ⇧↵" at bounding box center [1032, 480] width 280 height 28
type textarea "hero.moveRight(2)"
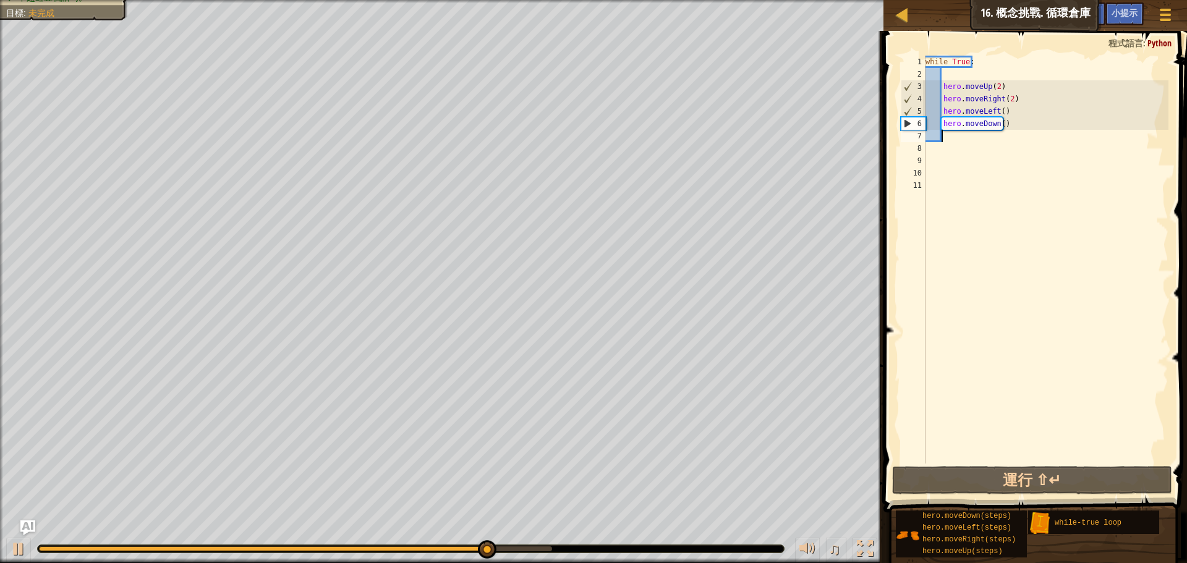
click at [944, 135] on div "while True : hero . moveUp ( 2 ) hero . moveRight ( 2 ) hero . moveLeft ( ) her…" at bounding box center [1046, 272] width 246 height 433
type textarea "ㄘ"
type textarea "h"
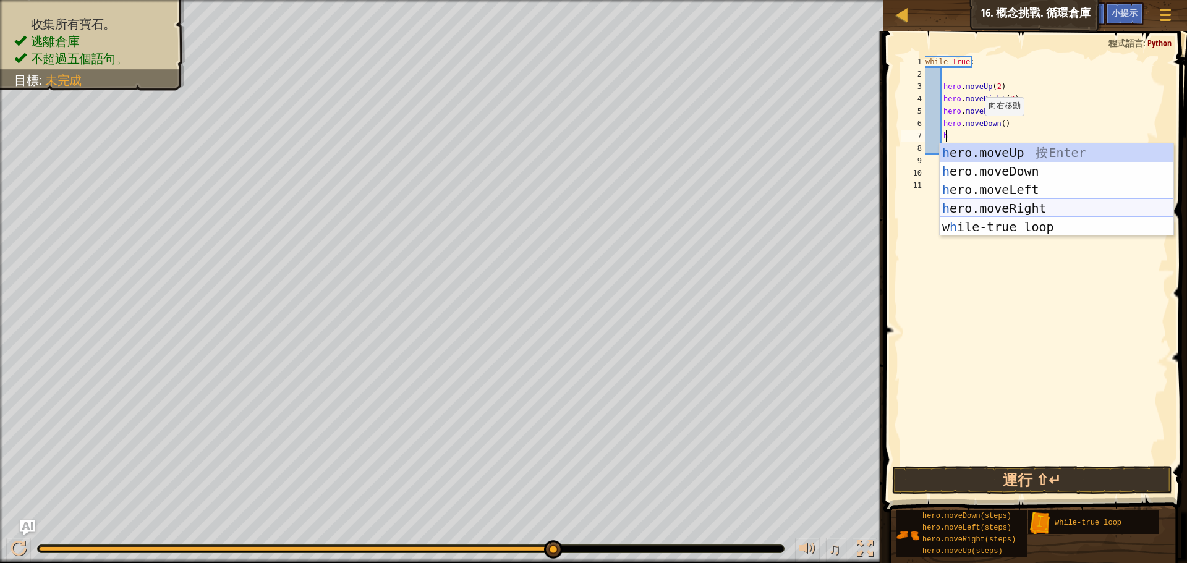
click at [1027, 203] on div "h ero.moveUp 按 Enter h ero.moveDown 按 Enter h ero.moveLeft 按 Enter h ero.moveRi…" at bounding box center [1057, 208] width 234 height 130
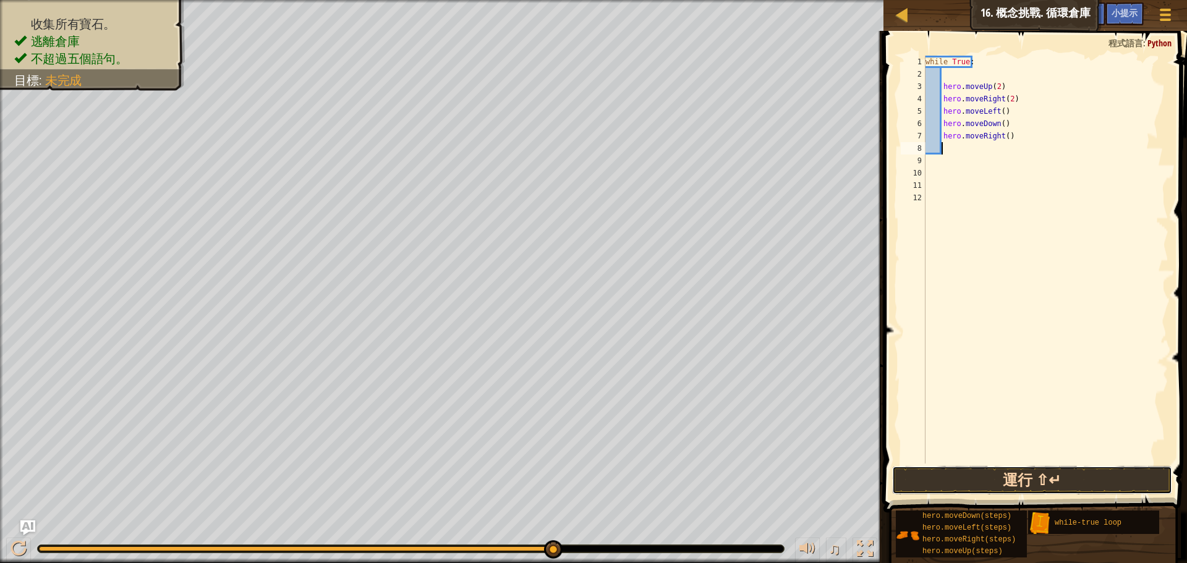
click at [1071, 478] on button "運行 ⇧↵" at bounding box center [1032, 480] width 280 height 28
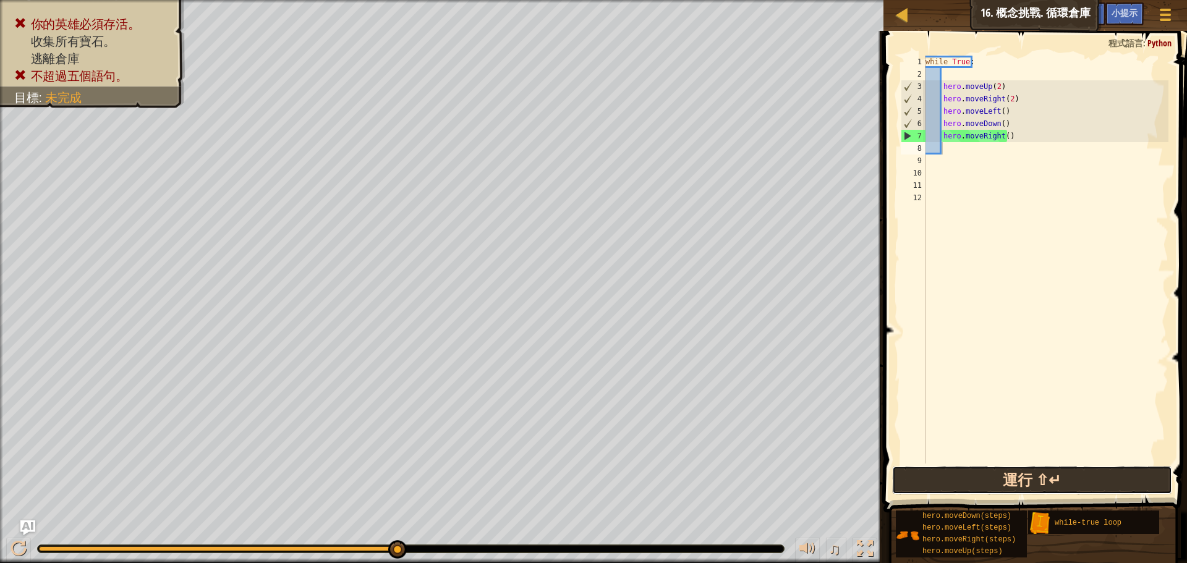
click at [1023, 482] on button "運行 ⇧↵" at bounding box center [1032, 480] width 280 height 28
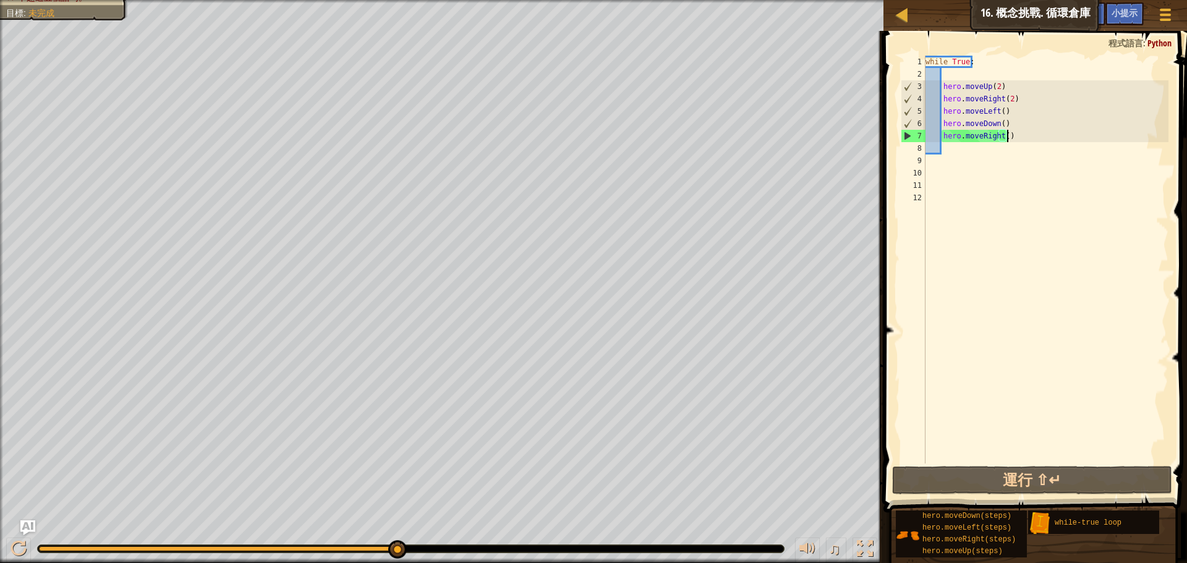
click at [1025, 137] on div "while True : hero . moveUp ( 2 ) hero . moveRight ( 2 ) hero . moveLeft ( ) her…" at bounding box center [1046, 272] width 246 height 433
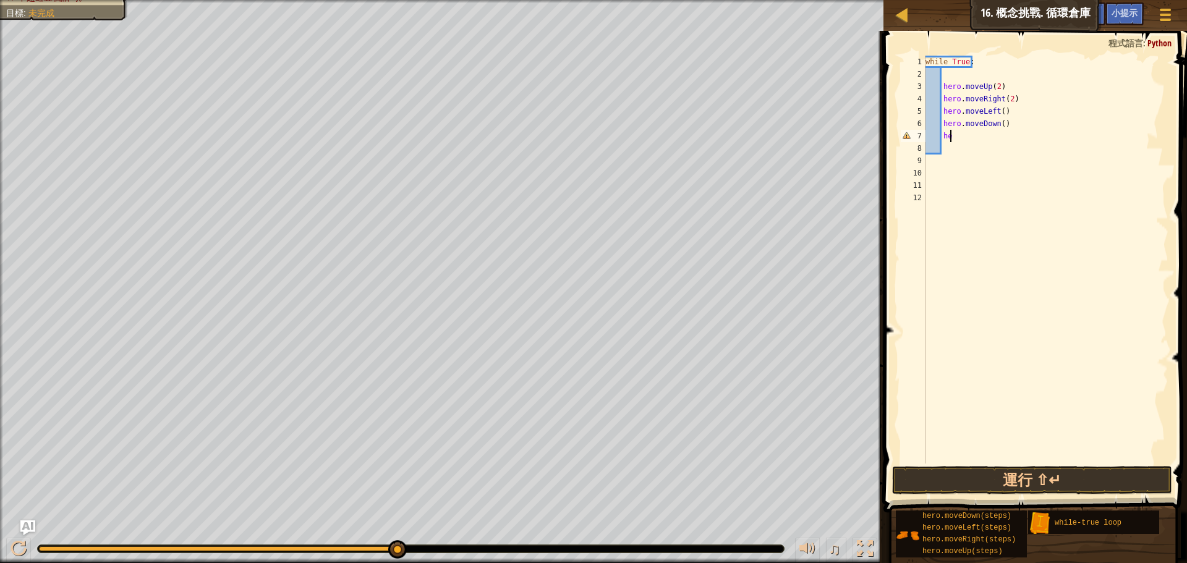
type textarea "h"
click at [999, 126] on div "while True : hero . moveUp ( 2 ) hero . moveRight ( 2 ) hero . moveLeft ( ) her…" at bounding box center [1046, 272] width 246 height 433
click at [1008, 476] on button "運行 ⇧↵" at bounding box center [1032, 480] width 280 height 28
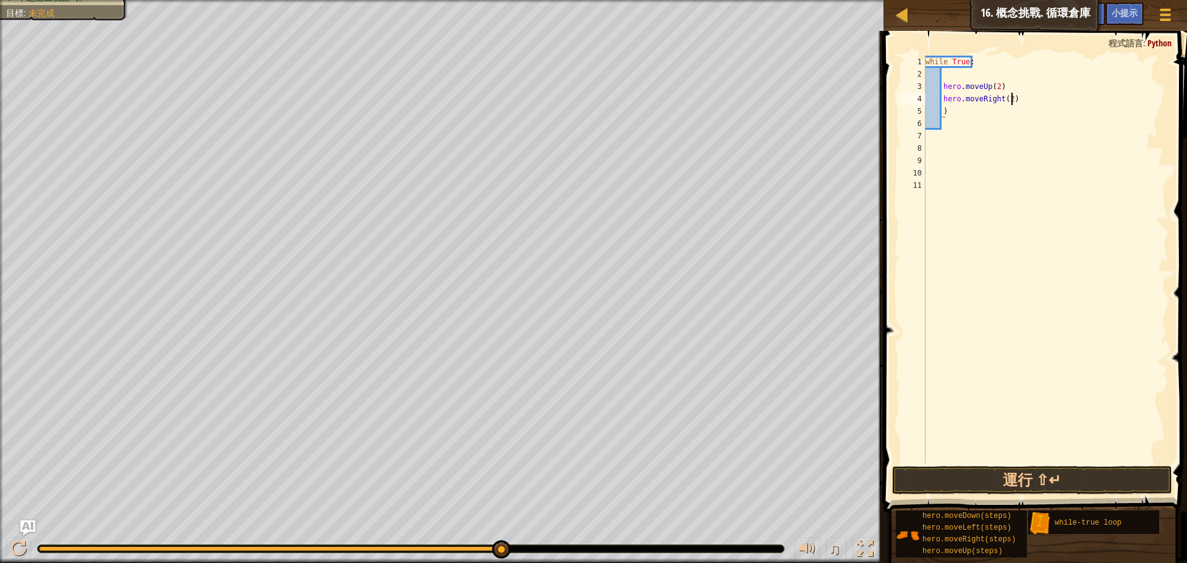
click at [1011, 100] on div "while True : hero . moveUp ( 2 ) hero . moveRight ( 2 ) )" at bounding box center [1046, 272] width 246 height 433
type textarea "h"
click at [958, 101] on div "while True : )" at bounding box center [1046, 272] width 246 height 433
type textarea ")"
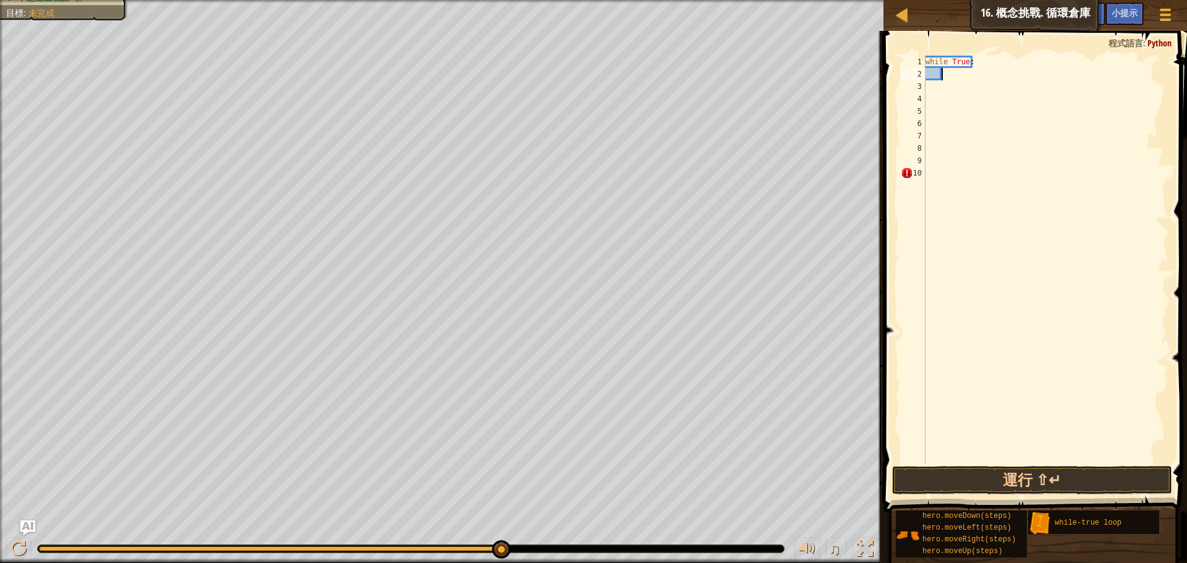
click at [943, 75] on div "while True :" at bounding box center [1046, 272] width 246 height 433
drag, startPoint x: 974, startPoint y: 61, endPoint x: 921, endPoint y: 64, distance: 53.3
click at [921, 64] on div "1 2 3 4 5 6 7 8 9 10 while True : ההההההההההההההההההההההההההההההההההההההההההההה…" at bounding box center [1034, 260] width 270 height 408
type textarea "while True:"
type textarea "h"
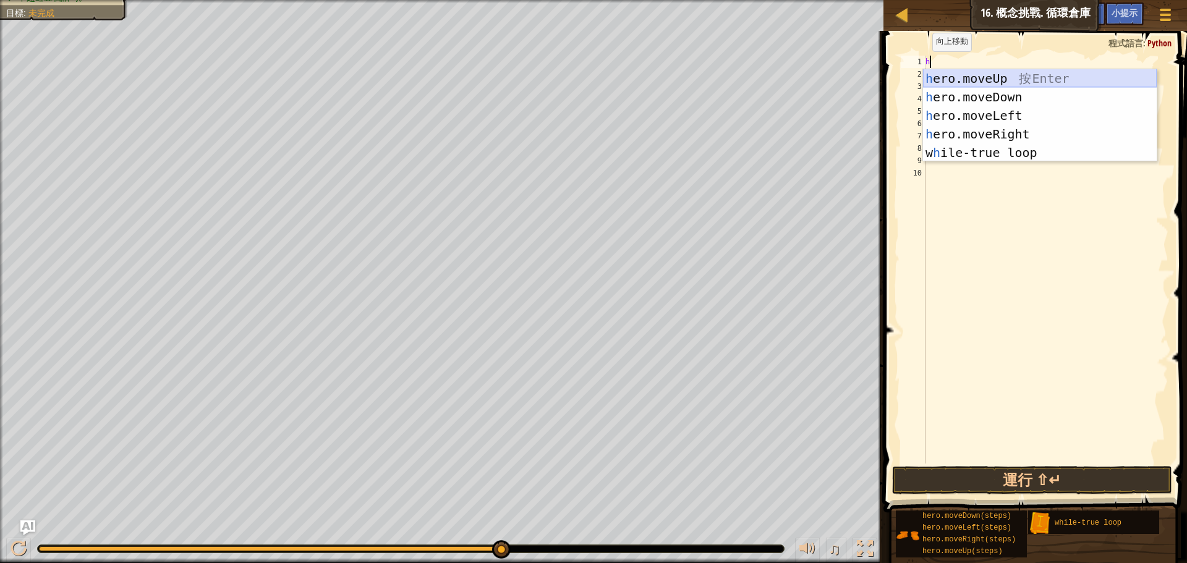
click at [1008, 77] on div "h ero.moveUp 按 Enter h ero.moveDown 按 Enter h ero.moveLeft 按 Enter h ero.moveRi…" at bounding box center [1040, 134] width 234 height 130
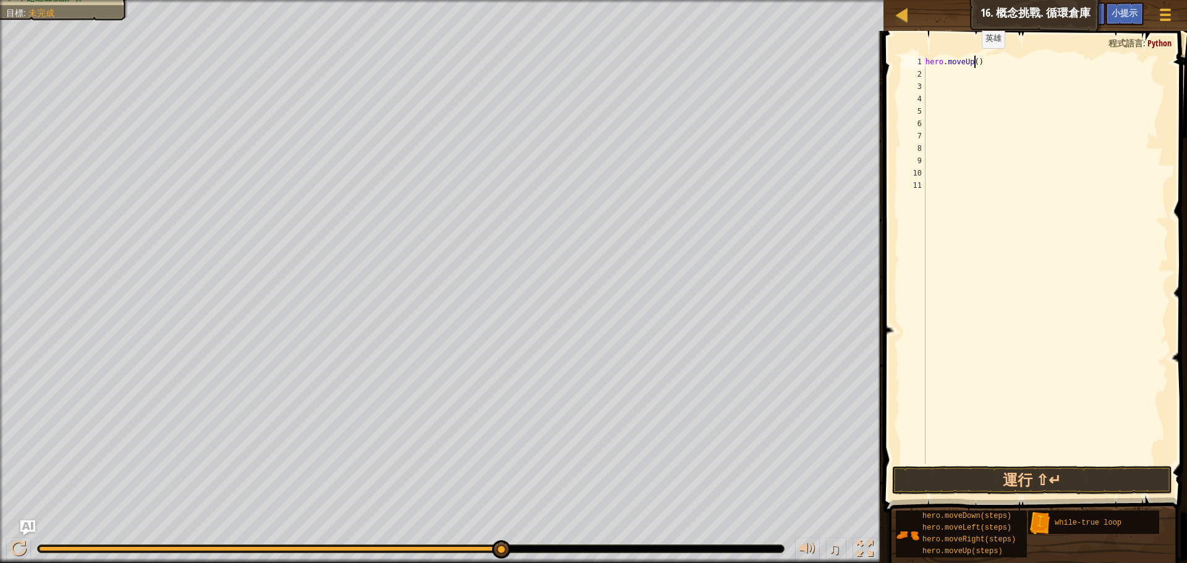
click at [976, 61] on div "hero . moveUp ( )" at bounding box center [1046, 272] width 246 height 433
type textarea "hero.moveUp(2)"
click at [928, 72] on div "hero . moveUp ( 2 )" at bounding box center [1046, 272] width 246 height 433
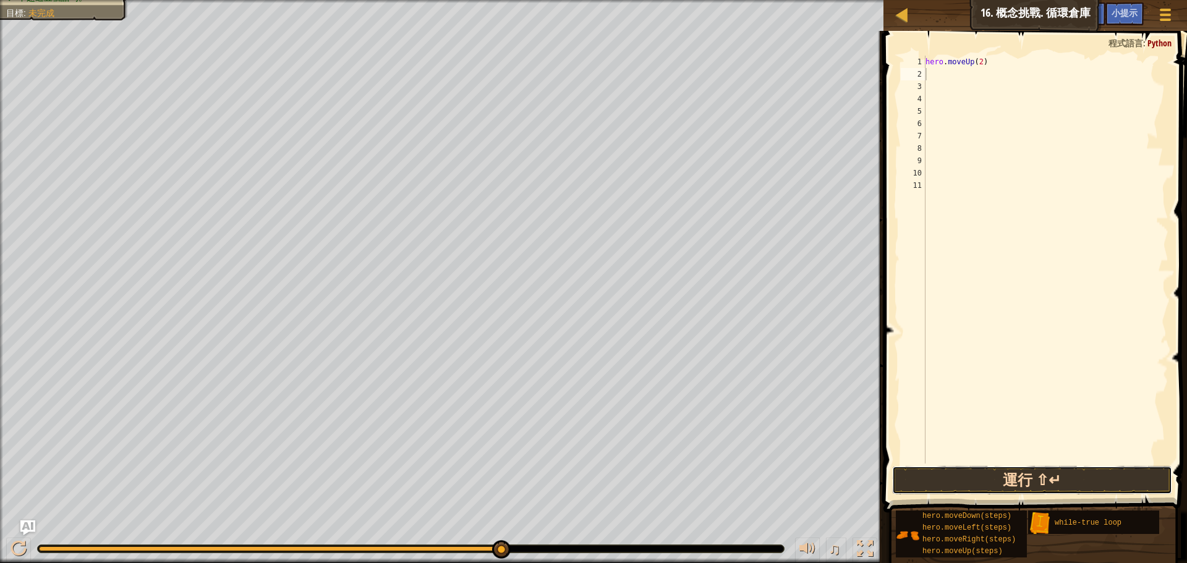
click at [1079, 484] on button "運行 ⇧↵" at bounding box center [1032, 480] width 280 height 28
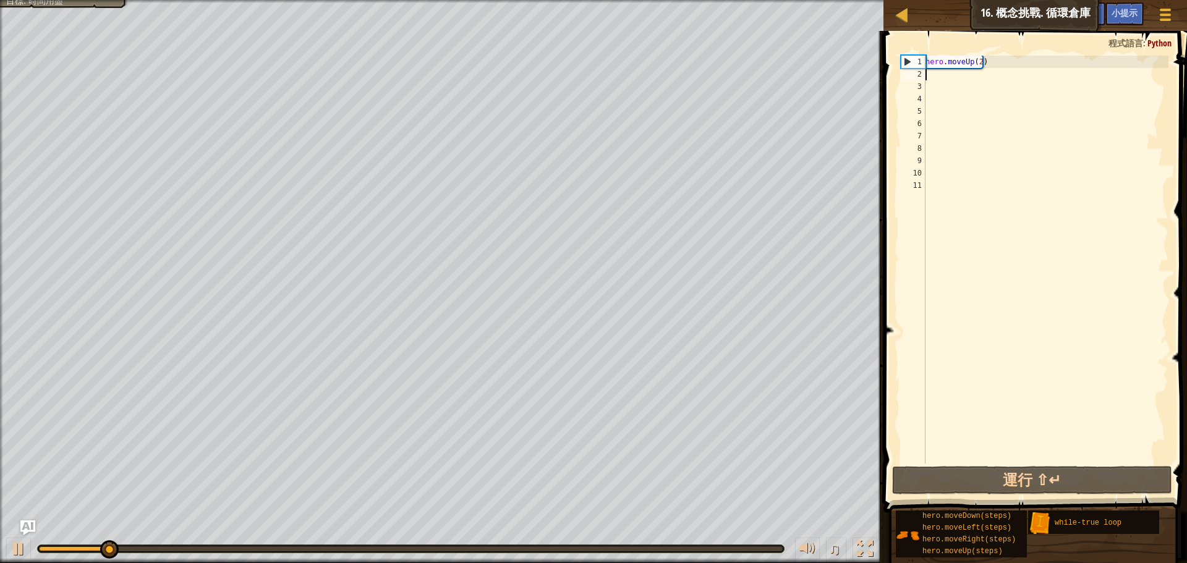
type textarea "h"
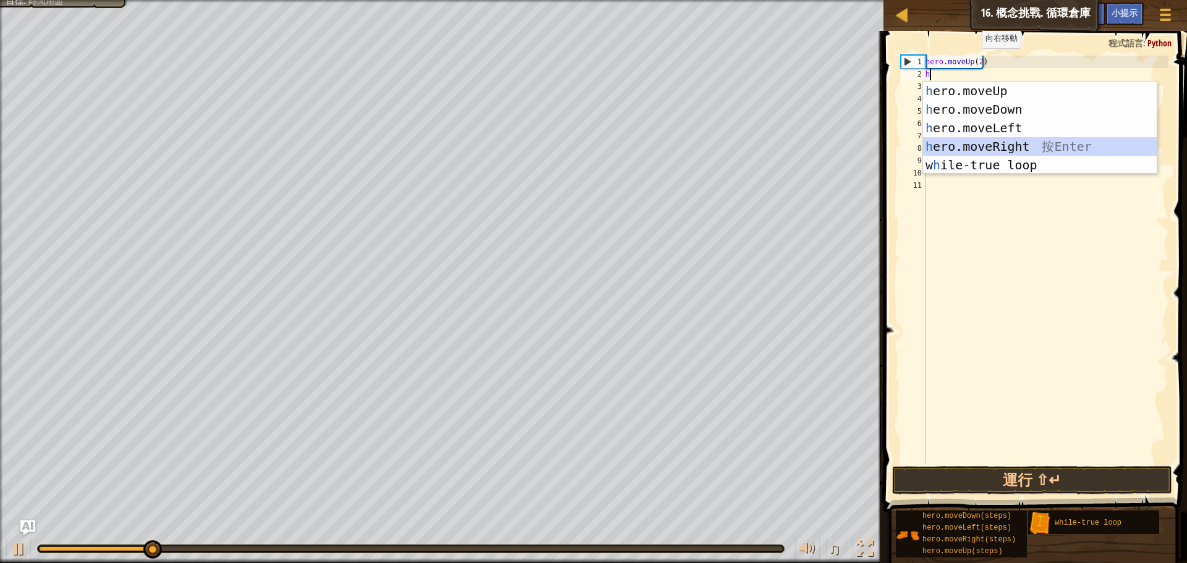
click at [1030, 141] on div "h ero.moveUp 按 Enter h ero.moveDown 按 Enter h ero.moveLeft 按 Enter h ero.moveRi…" at bounding box center [1040, 147] width 234 height 130
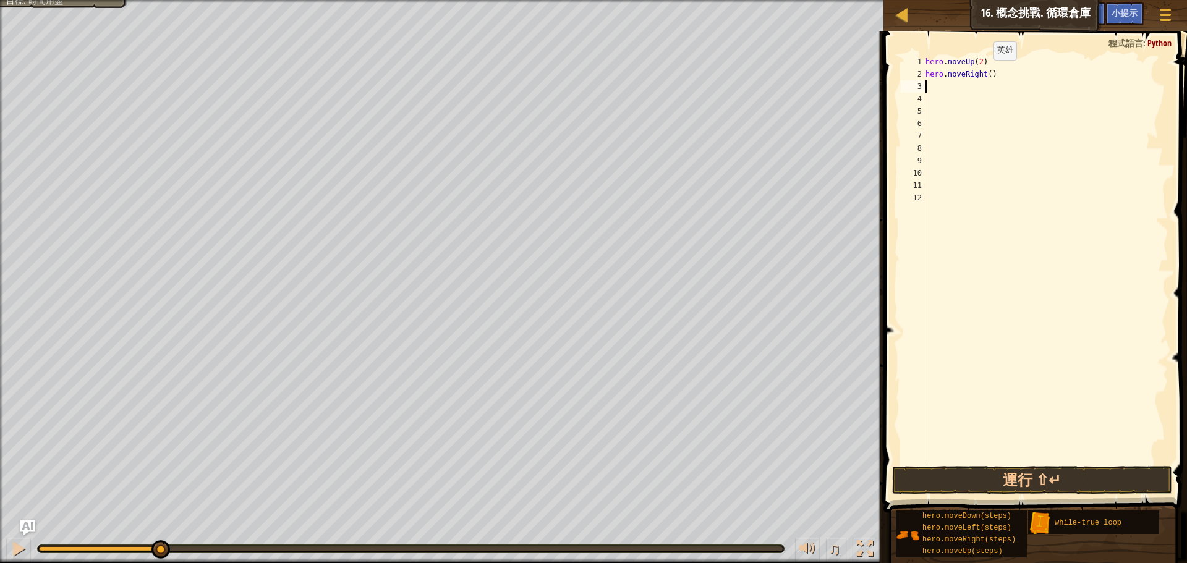
click at [988, 72] on div "hero . moveUp ( 2 ) hero . moveRight ( )" at bounding box center [1046, 272] width 246 height 433
type textarea "hero.moveRight(2)"
click at [1001, 484] on button "運行 ⇧↵" at bounding box center [1032, 480] width 280 height 28
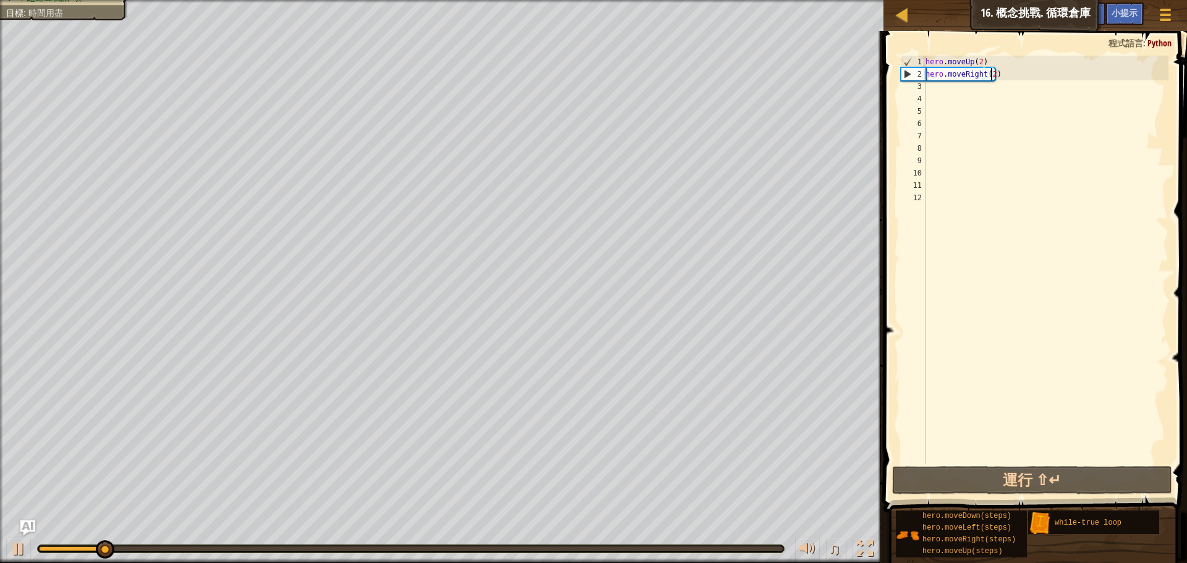
click at [928, 83] on div "hero . moveUp ( 2 ) hero . moveRight ( 2 )" at bounding box center [1046, 272] width 246 height 433
type textarea "h"
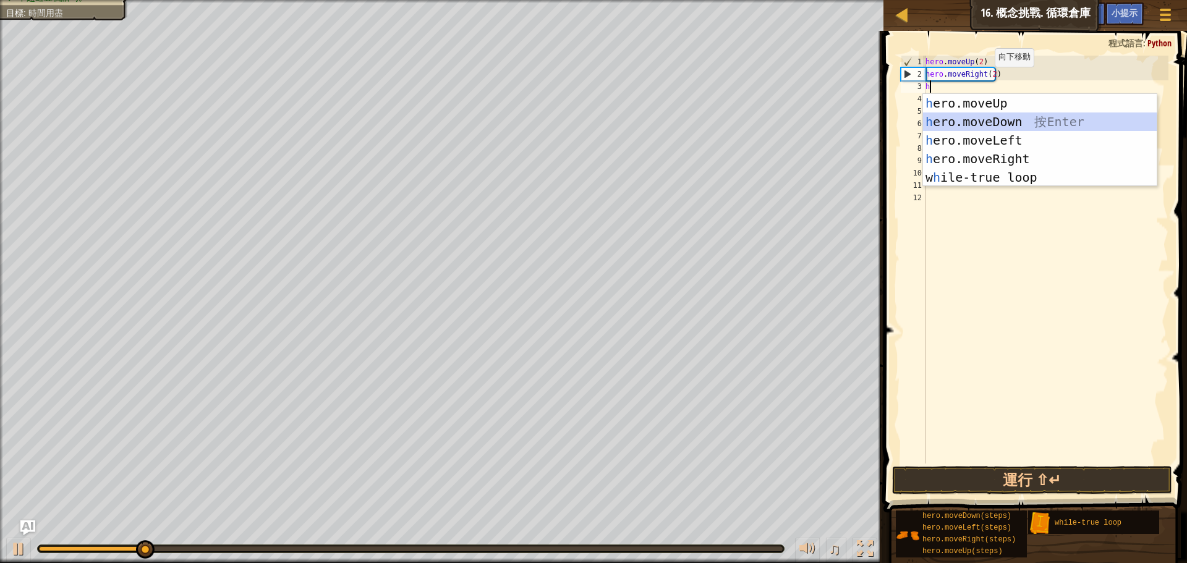
click at [994, 119] on div "h ero.moveUp 按 Enter h ero.moveDown 按 Enter h ero.moveLeft 按 Enter h ero.moveRi…" at bounding box center [1040, 159] width 234 height 130
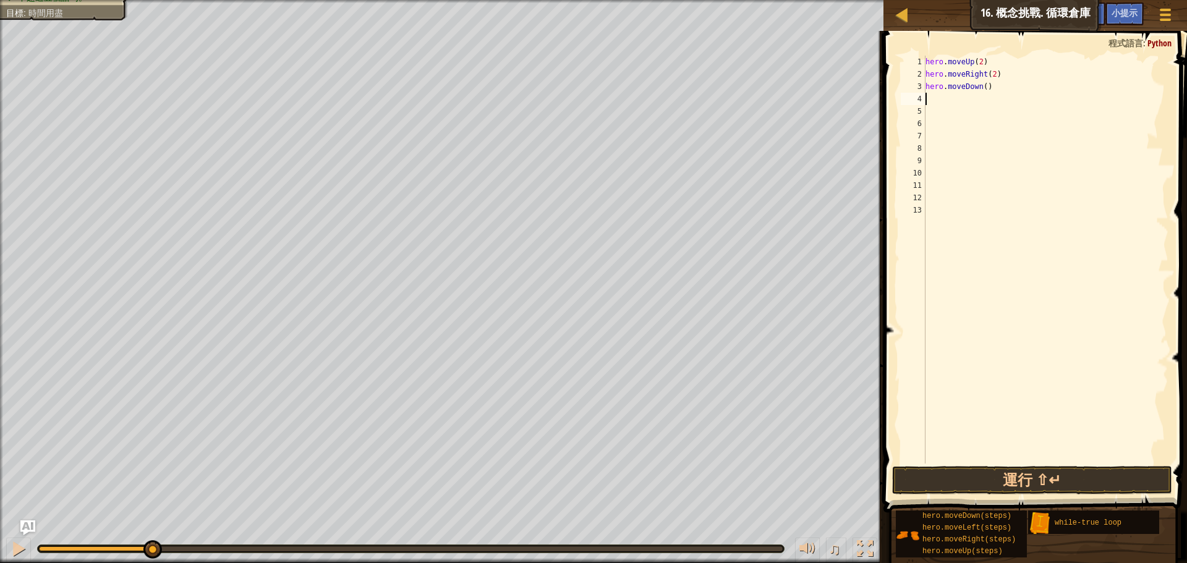
type textarea "h"
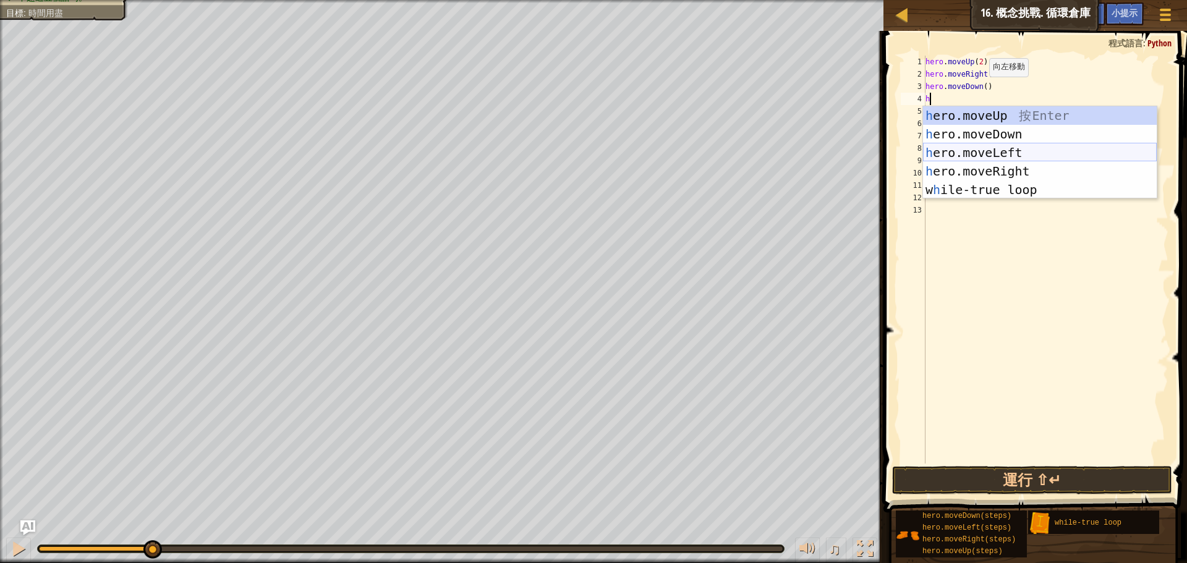
click at [972, 143] on div "h ero.moveUp 按 Enter h ero.moveDown 按 Enter h ero.moveLeft 按 Enter h ero.moveRi…" at bounding box center [1040, 171] width 234 height 130
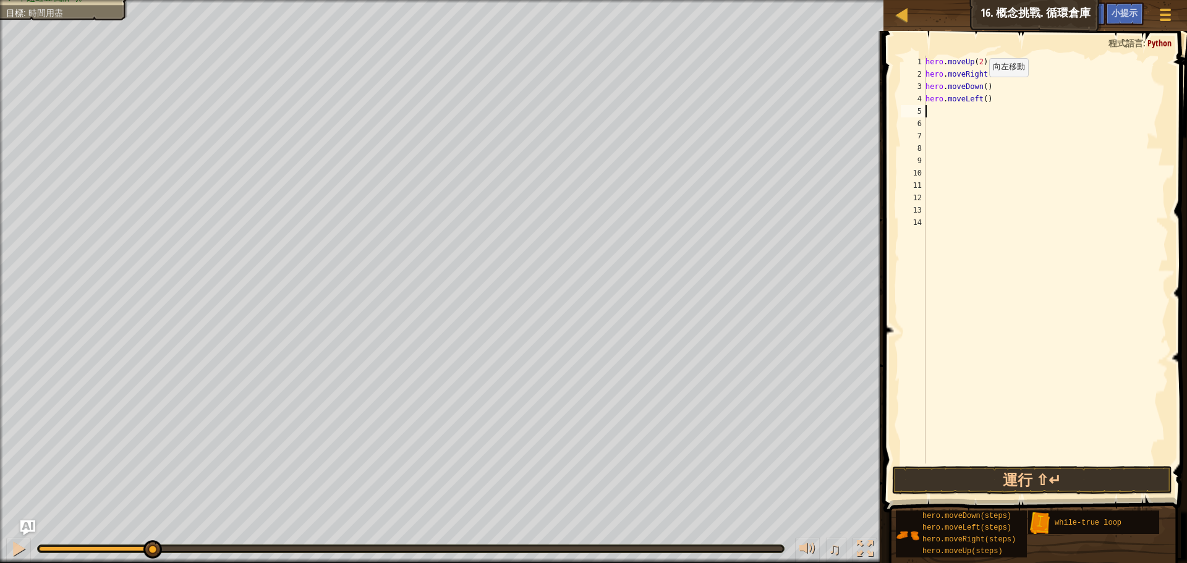
type textarea "h"
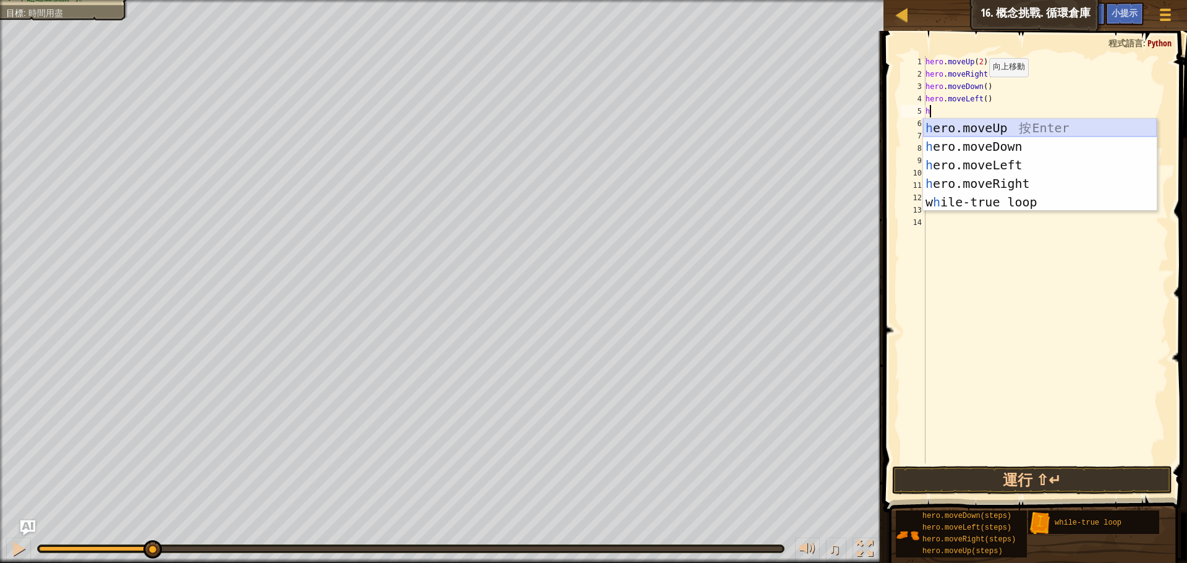
click at [982, 126] on div "h ero.moveUp 按 Enter h ero.moveDown 按 Enter h ero.moveLeft 按 Enter h ero.moveRi…" at bounding box center [1040, 184] width 234 height 130
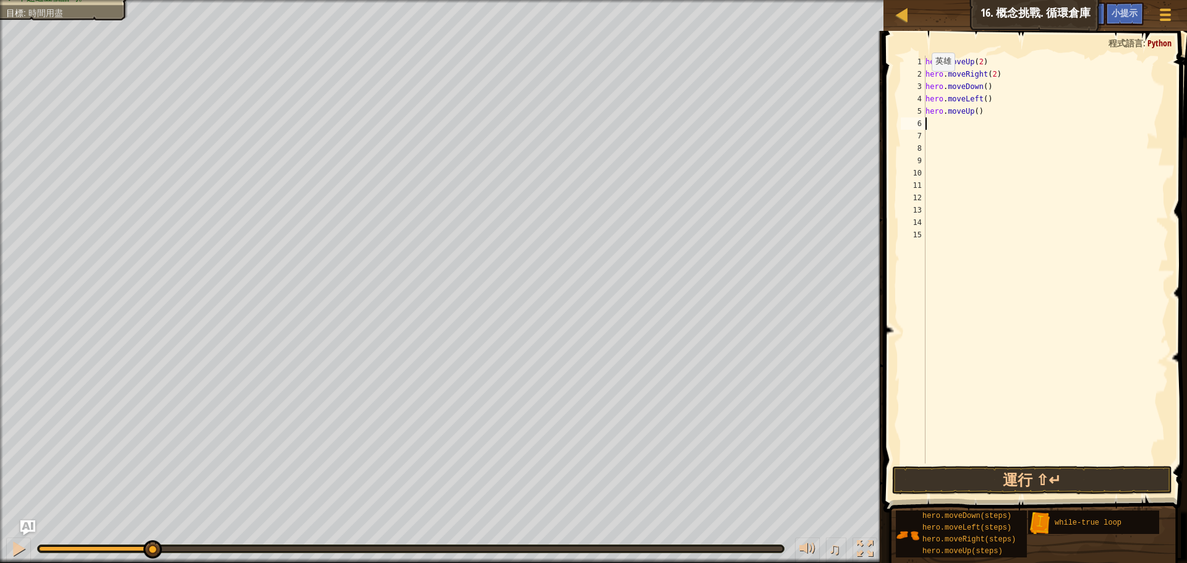
click at [926, 83] on div "hero . moveUp ( 2 ) hero . moveRight ( 2 ) hero . moveDown ( ) hero . moveLeft …" at bounding box center [1046, 272] width 246 height 433
type textarea "hero.moveDown()"
click at [928, 86] on div "hero . moveUp ( 2 ) hero . moveRight ( 2 ) hero . moveDown ( ) hero . moveLeft …" at bounding box center [1046, 272] width 246 height 433
paste textarea "while True:"
click at [1050, 478] on button "運行 ⇧↵" at bounding box center [1032, 480] width 280 height 28
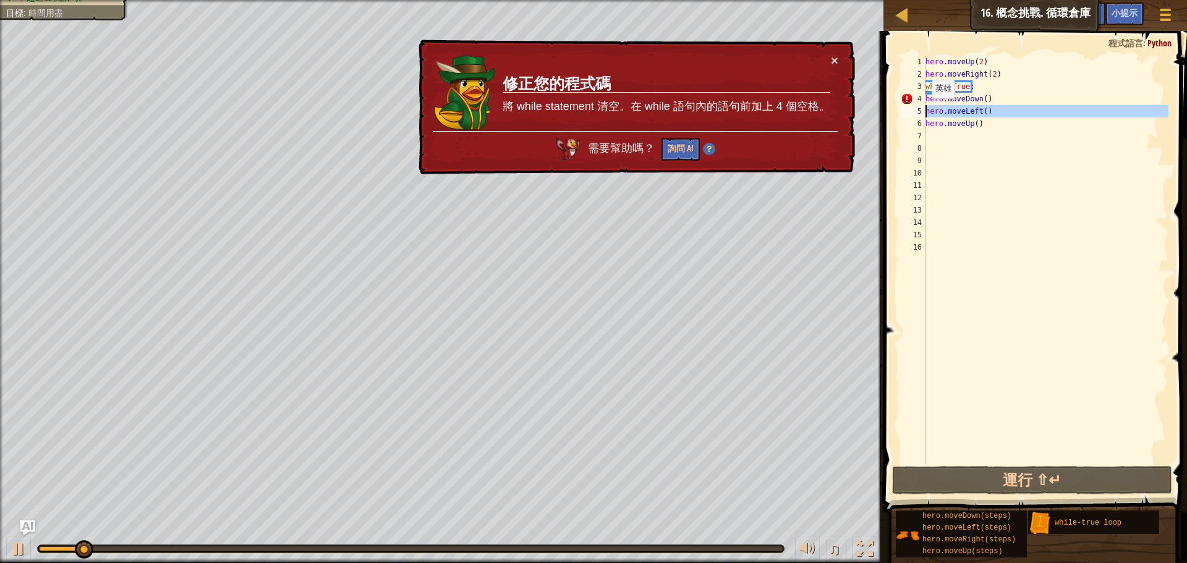
click at [925, 110] on div "5" at bounding box center [913, 111] width 25 height 12
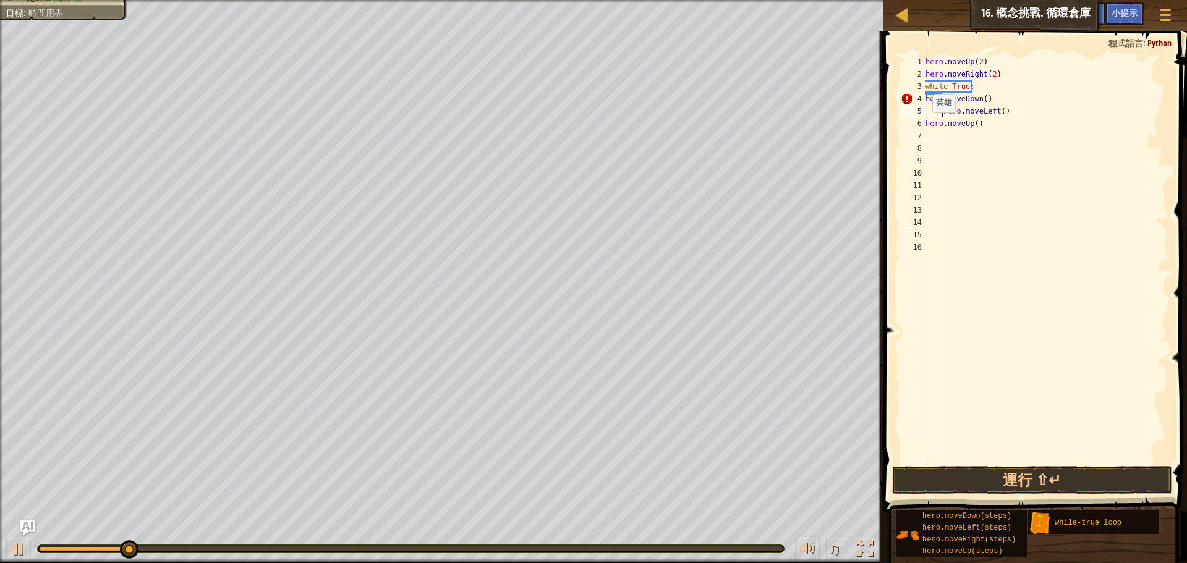
click at [926, 125] on div "hero . moveUp ( 2 ) hero . moveRight ( 2 ) while True : hero . moveDown ( ) her…" at bounding box center [1046, 272] width 246 height 433
click at [1060, 478] on button "運行 ⇧↵" at bounding box center [1032, 480] width 280 height 28
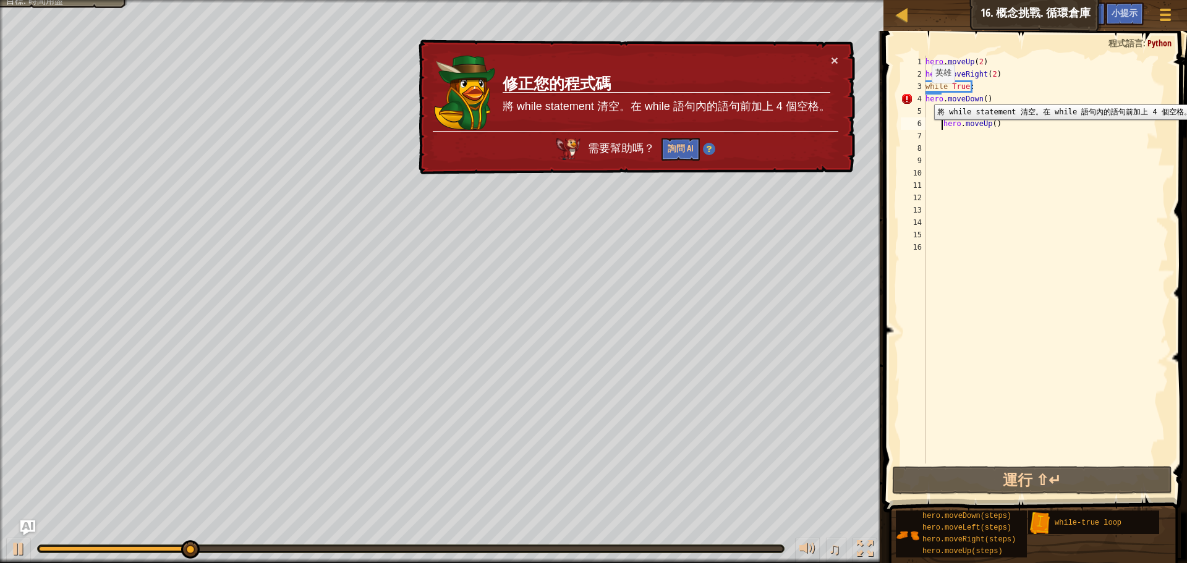
click at [925, 95] on div "4" at bounding box center [913, 99] width 25 height 12
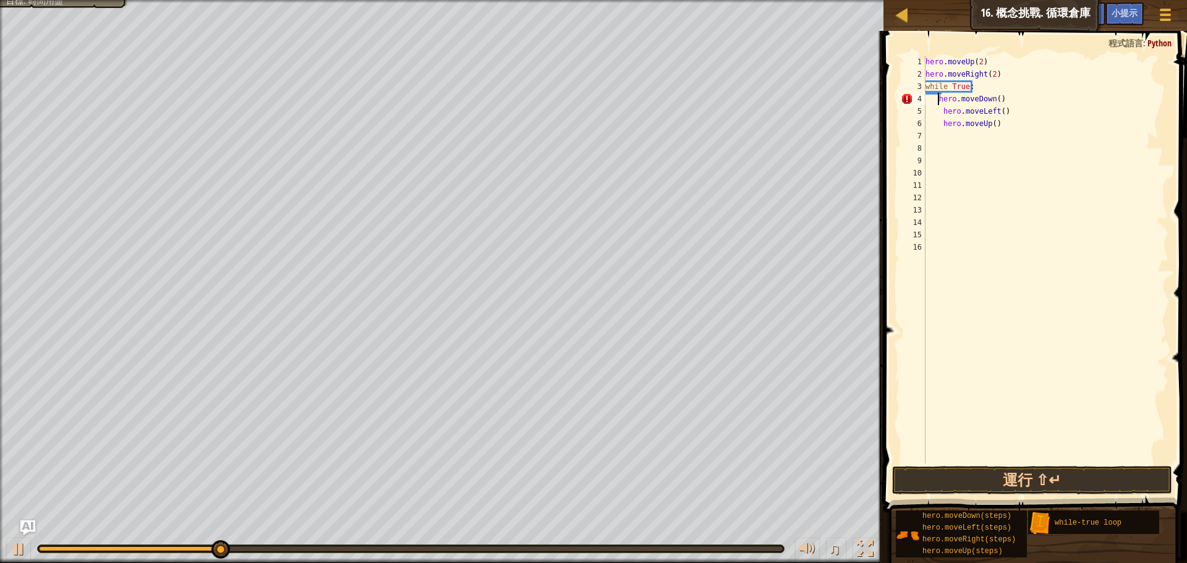
type textarea "hero.moveDown()"
click at [1015, 479] on button "運行 ⇧↵" at bounding box center [1032, 480] width 280 height 28
